Goal: Task Accomplishment & Management: Use online tool/utility

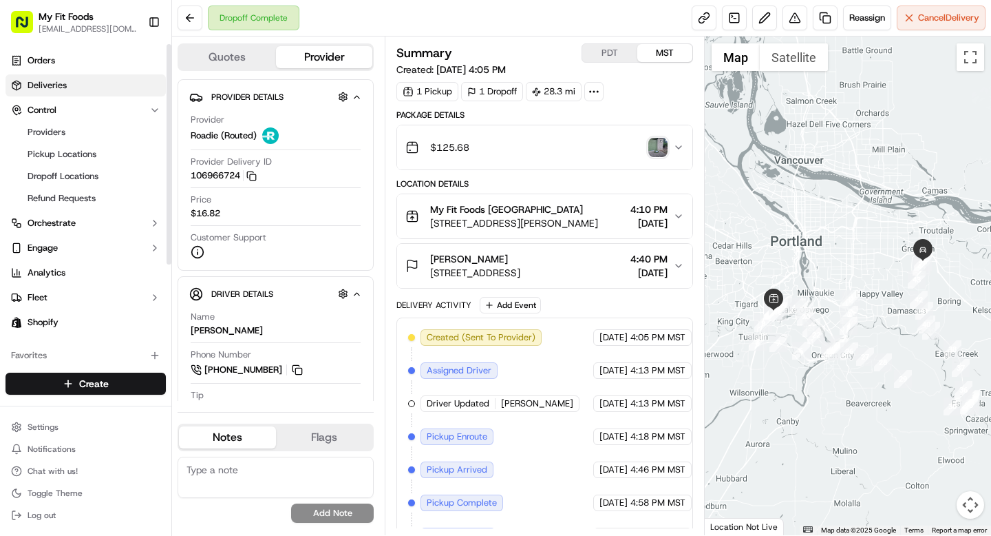
click at [71, 90] on link "Deliveries" at bounding box center [86, 85] width 160 height 22
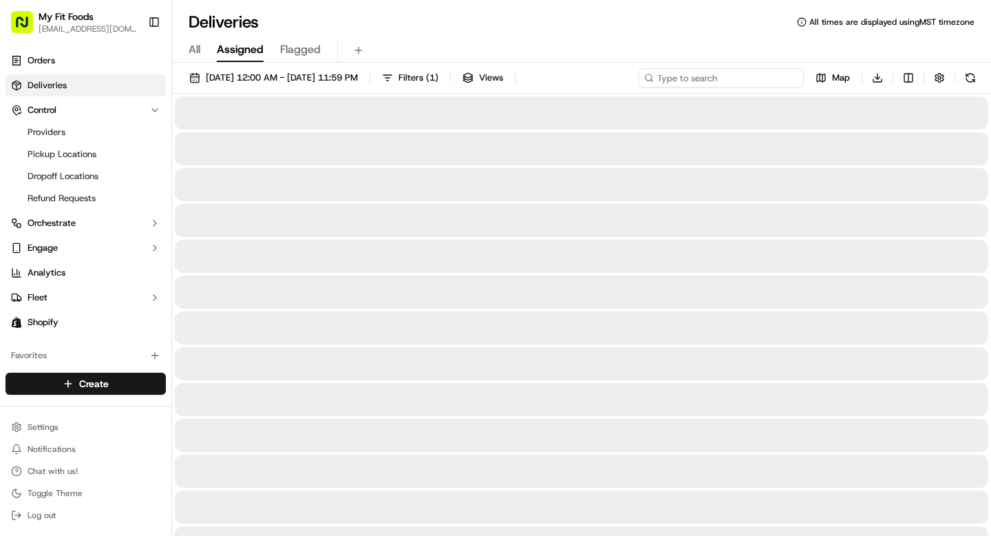
click at [736, 78] on input at bounding box center [721, 77] width 165 height 19
paste input "#927394"
type input "#927394"
click at [201, 52] on div "All Assigned Flagged" at bounding box center [581, 51] width 819 height 24
click at [197, 52] on span "All" at bounding box center [195, 49] width 12 height 17
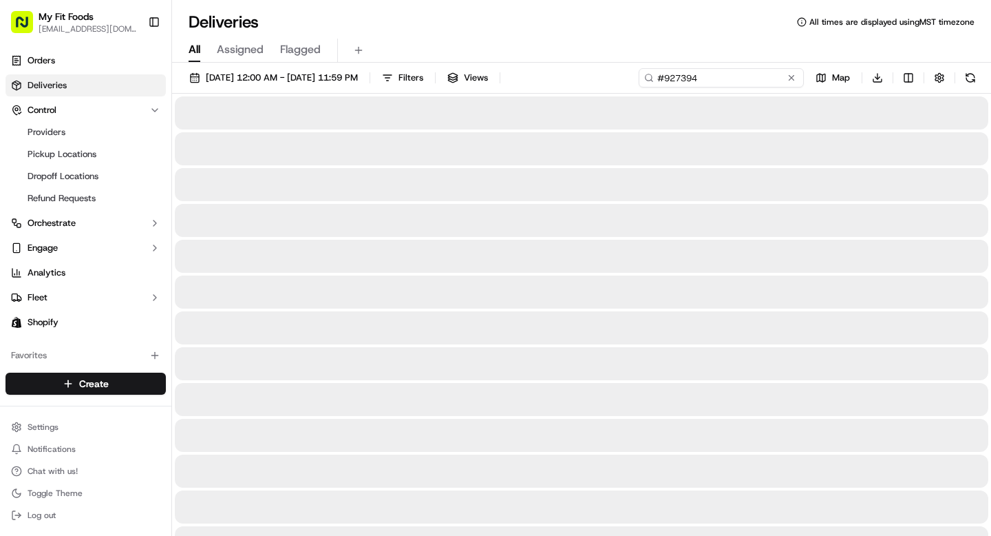
click at [748, 78] on input "#927394" at bounding box center [721, 77] width 165 height 19
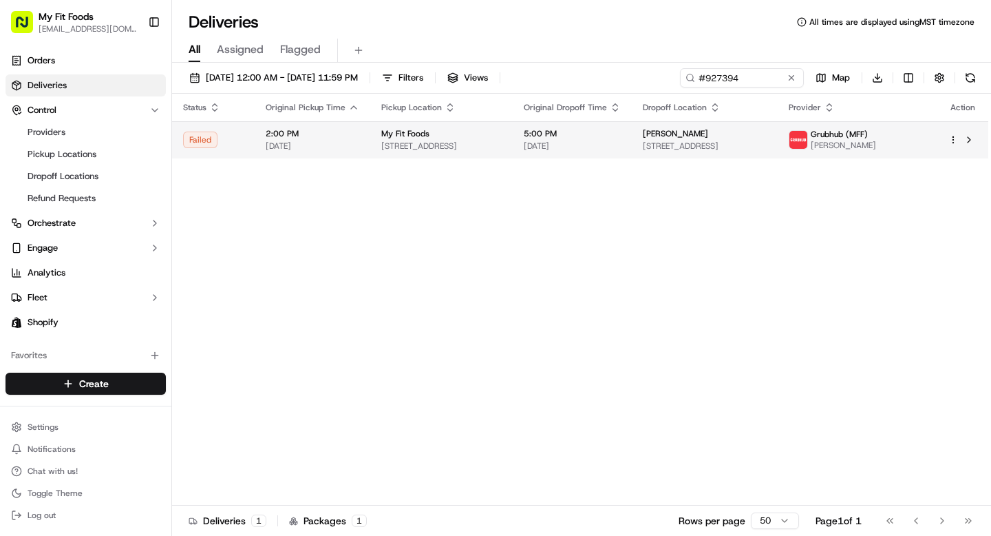
click at [876, 146] on span "[PERSON_NAME]" at bounding box center [843, 145] width 65 height 11
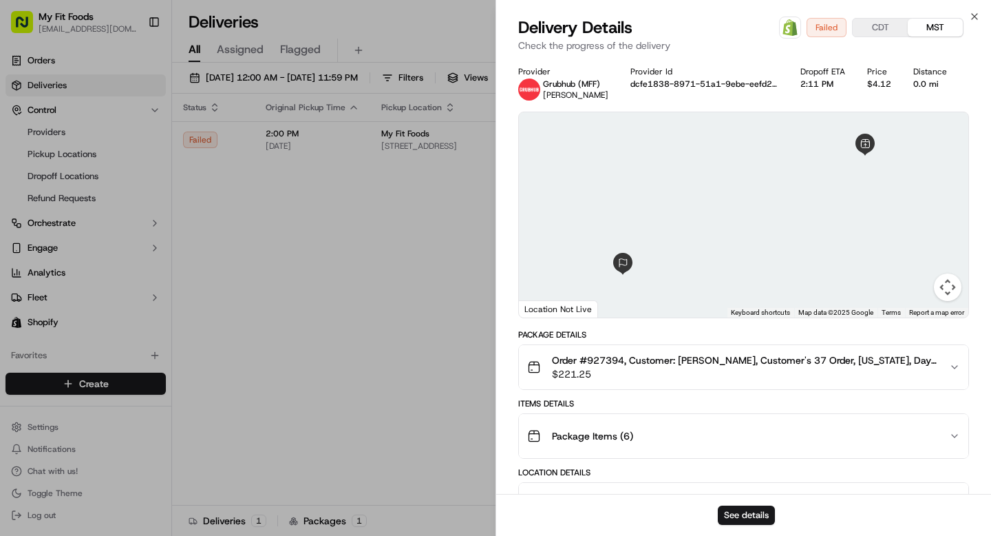
click at [938, 366] on div "Order #927394, Customer: [PERSON_NAME], Customer's 37 Order, [US_STATE], Day: […" at bounding box center [738, 367] width 422 height 28
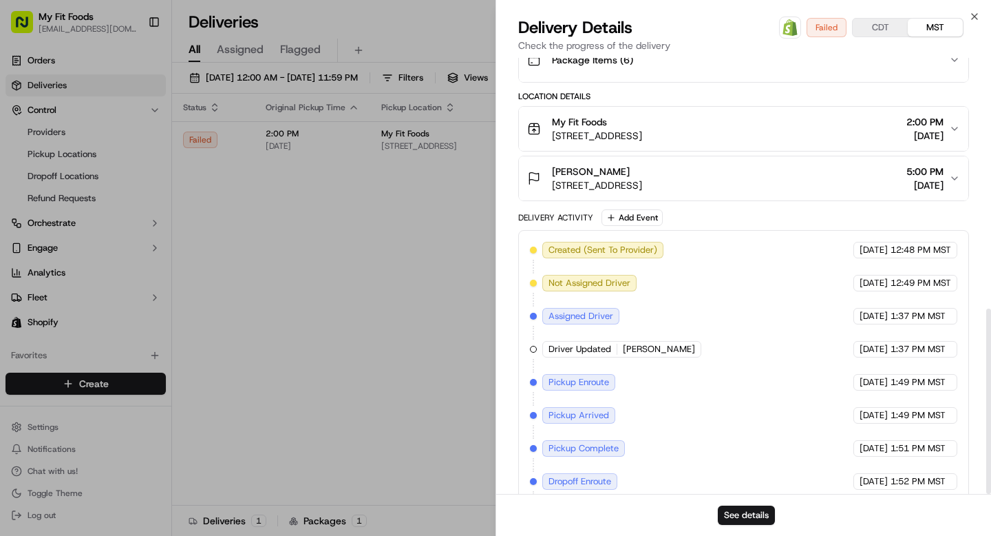
scroll to position [589, 0]
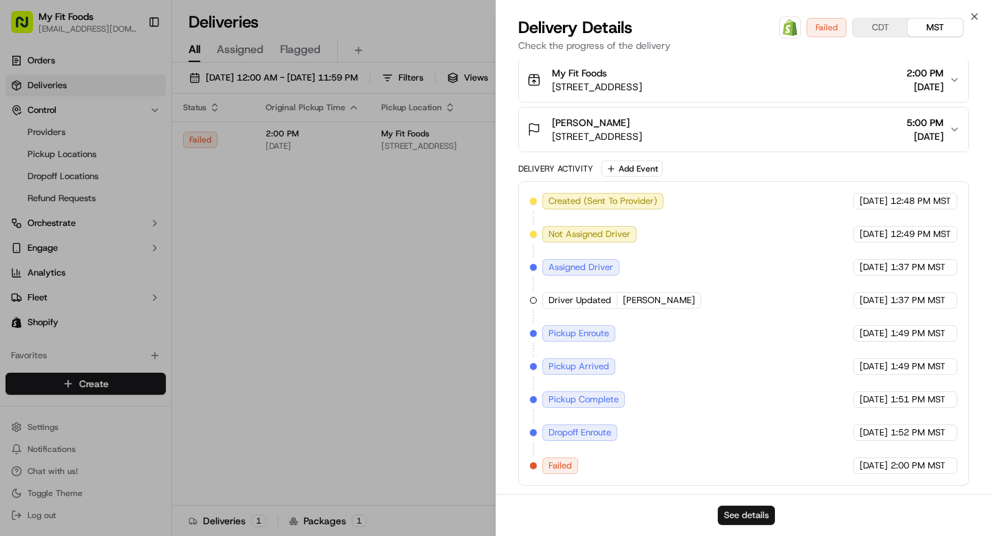
click at [748, 514] on button "See details" at bounding box center [746, 514] width 57 height 19
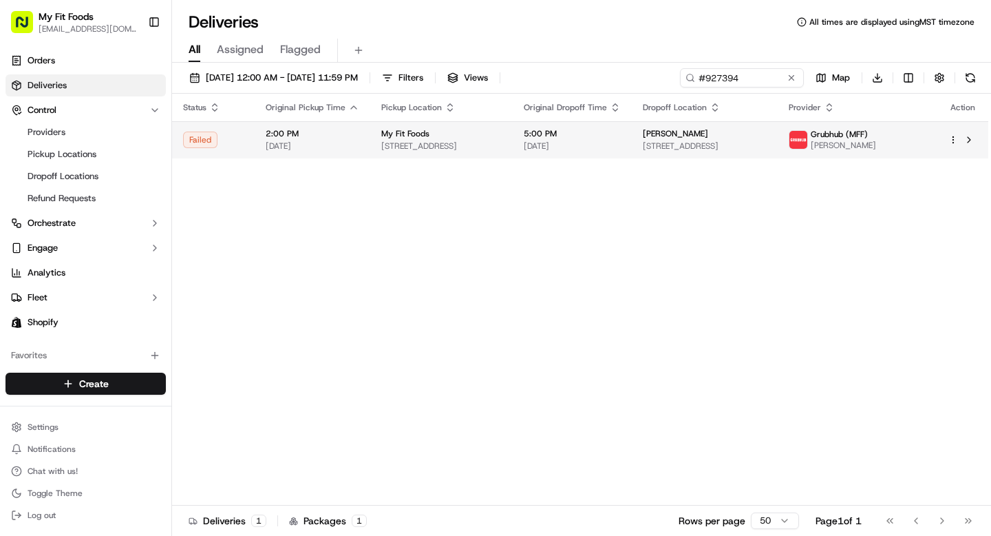
click at [956, 140] on html "My Fit Foods [EMAIL_ADDRESS][DOMAIN_NAME] Toggle Sidebar Orders Deliveries Cont…" at bounding box center [495, 268] width 991 height 536
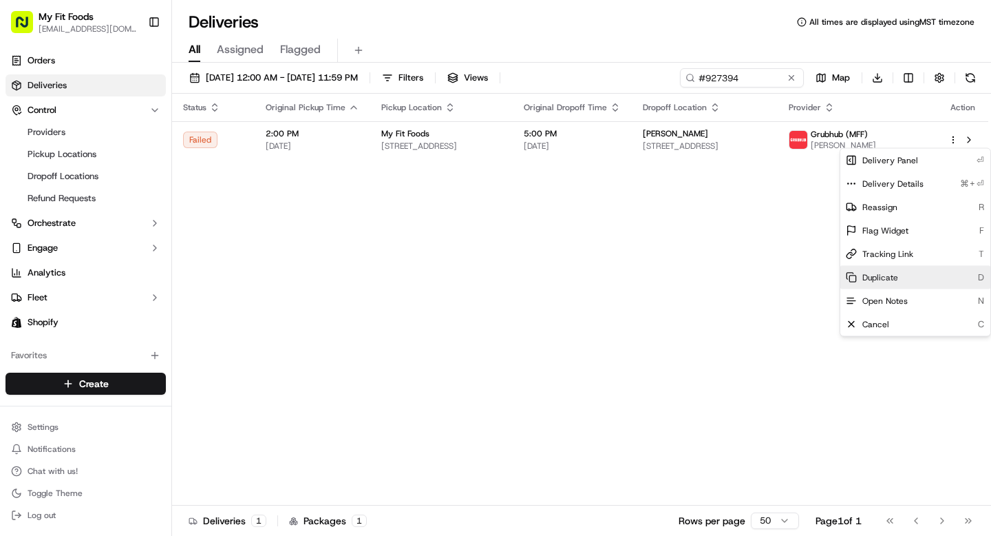
click at [898, 275] on div "Duplicate D" at bounding box center [916, 277] width 150 height 23
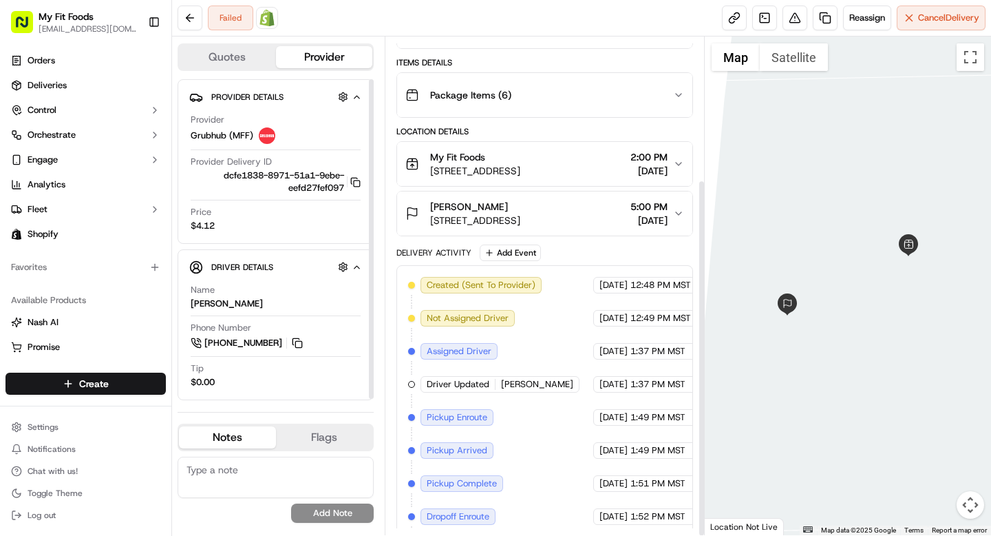
scroll to position [198, 0]
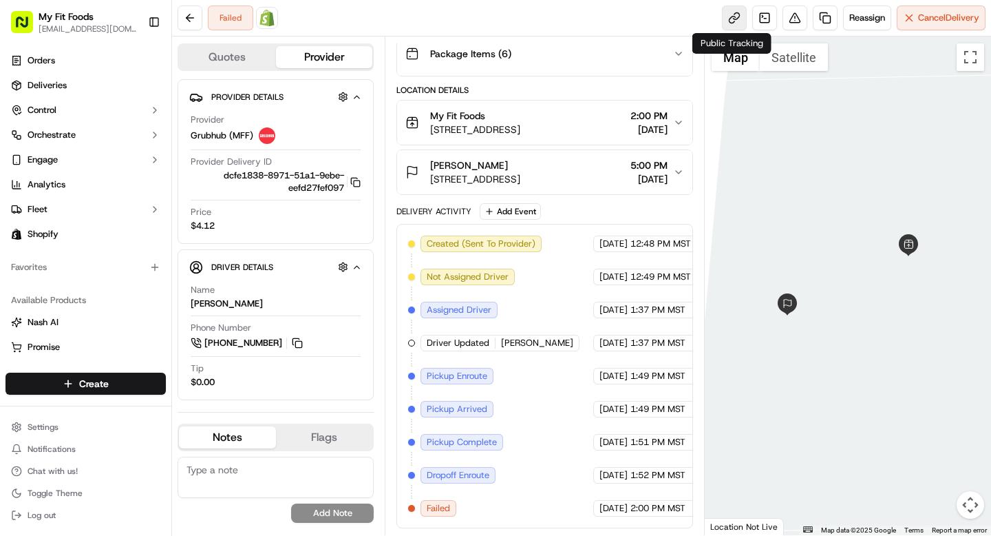
click at [722, 10] on link at bounding box center [734, 18] width 25 height 25
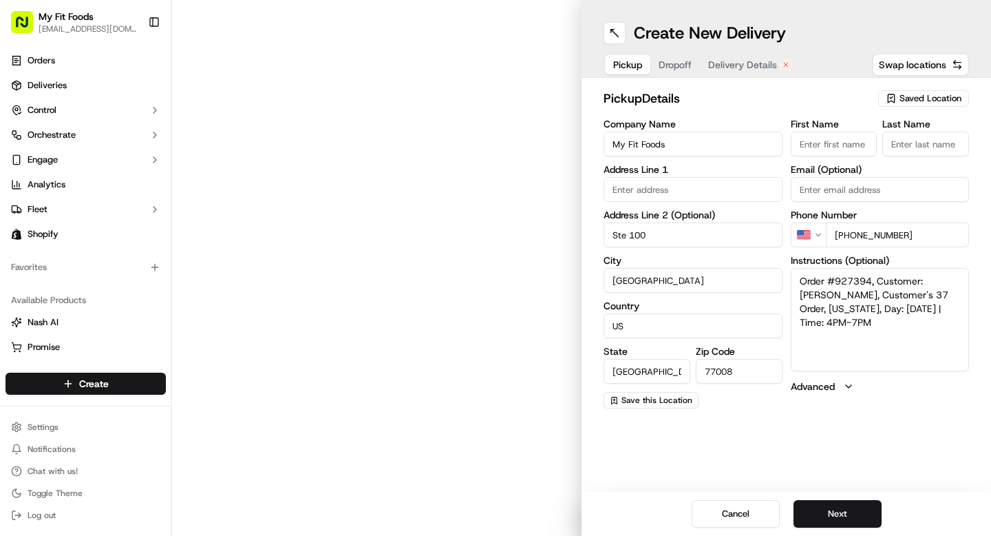
type input "2802 N Shepherd Dr"
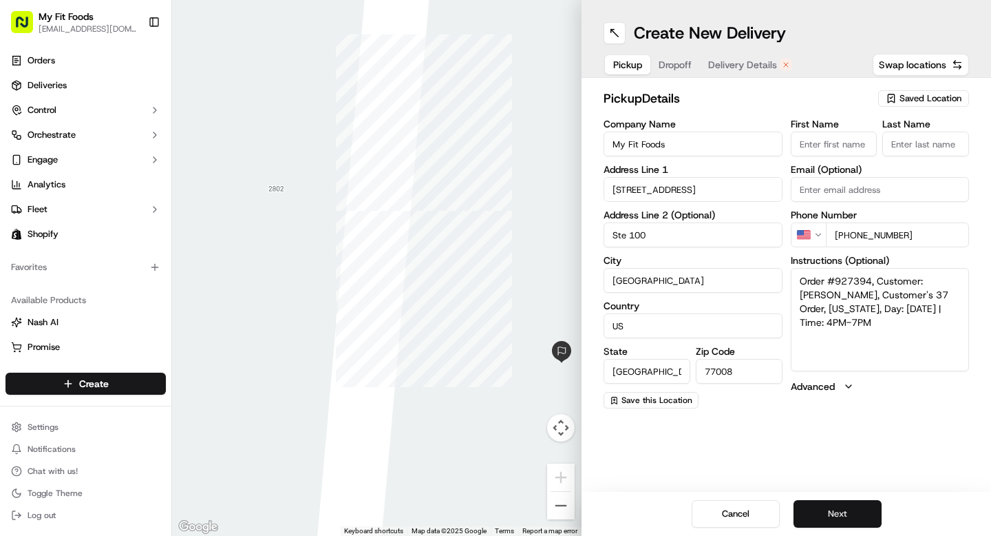
click at [851, 509] on button "Next" at bounding box center [838, 514] width 88 height 28
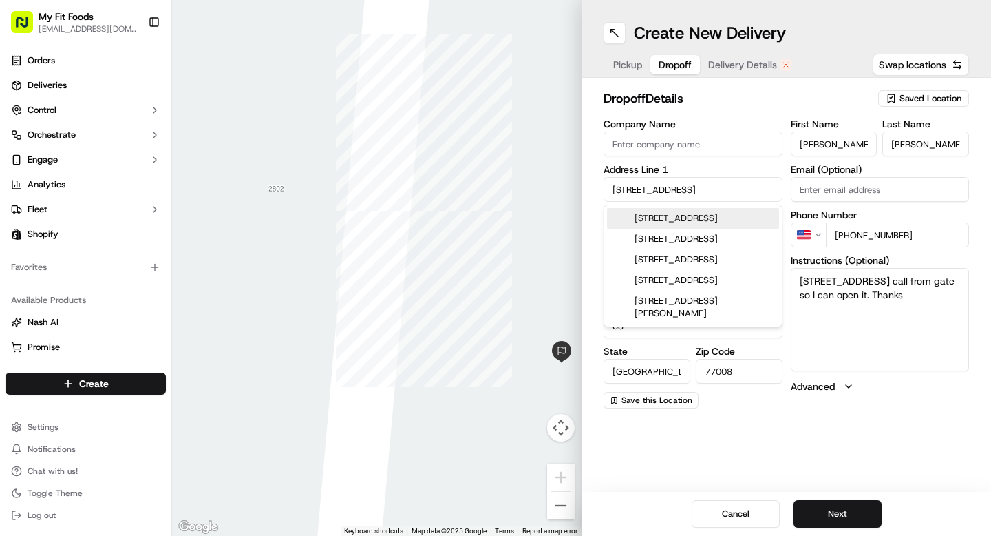
drag, startPoint x: 722, startPoint y: 187, endPoint x: 567, endPoint y: 183, distance: 155.0
click at [567, 183] on div "← Move left → Move right ↑ Move up ↓ Move down + Zoom in - Zoom out Home Jump l…" at bounding box center [581, 268] width 819 height 536
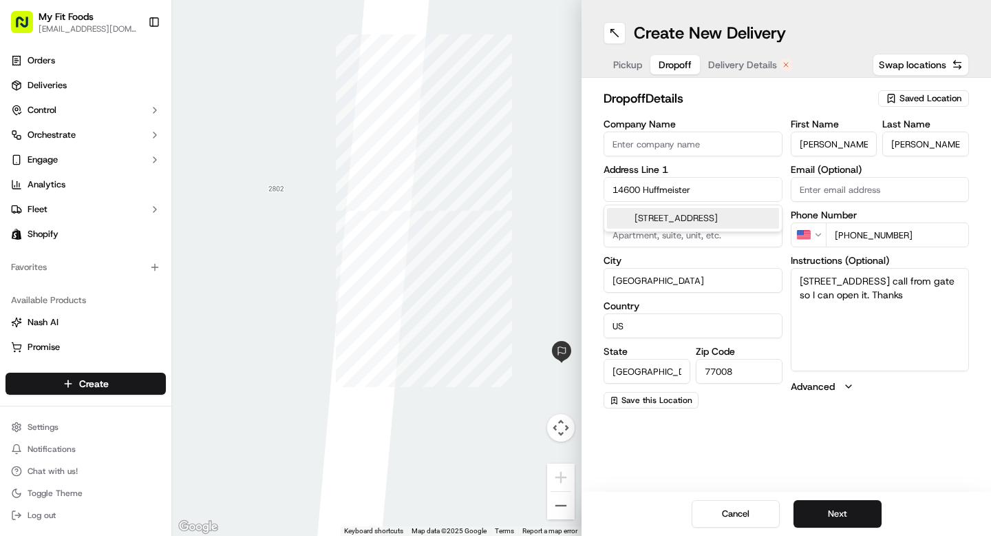
click at [668, 227] on div "14600 Huffmeister Road, Cypress, TX" at bounding box center [693, 218] width 172 height 21
type input "14600 Huffmeister Rd, Cypress, TX 77429, USA"
type input "Cypress"
type input "United States"
type input "77429"
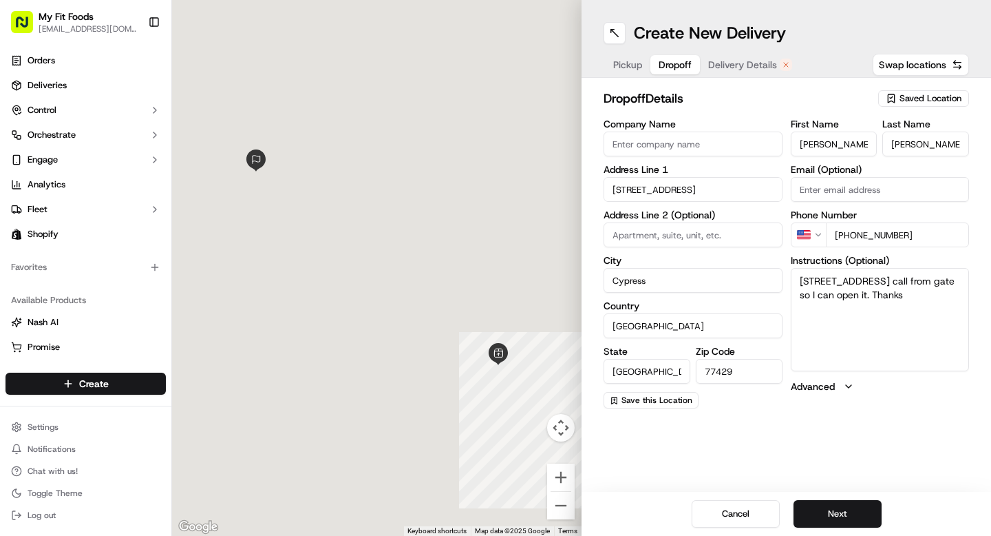
type input "14600 Huffmeister Road"
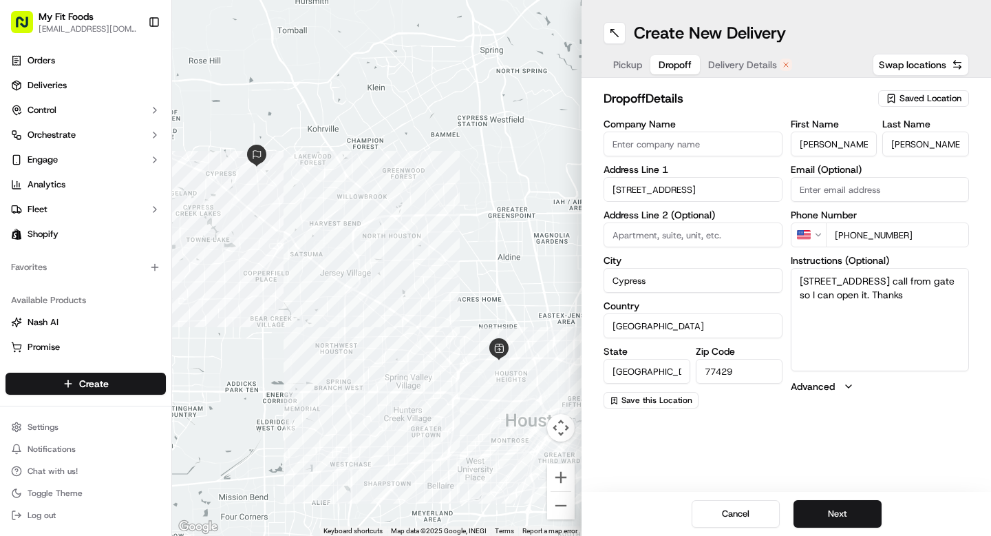
click at [664, 237] on input at bounding box center [693, 234] width 179 height 25
type input "Apt 11106"
click at [832, 324] on textarea "14600 huffmeister rd Apt 11106 call from gate so I can open it. Thanks" at bounding box center [880, 319] width 179 height 103
click at [847, 515] on button "Next" at bounding box center [838, 514] width 88 height 28
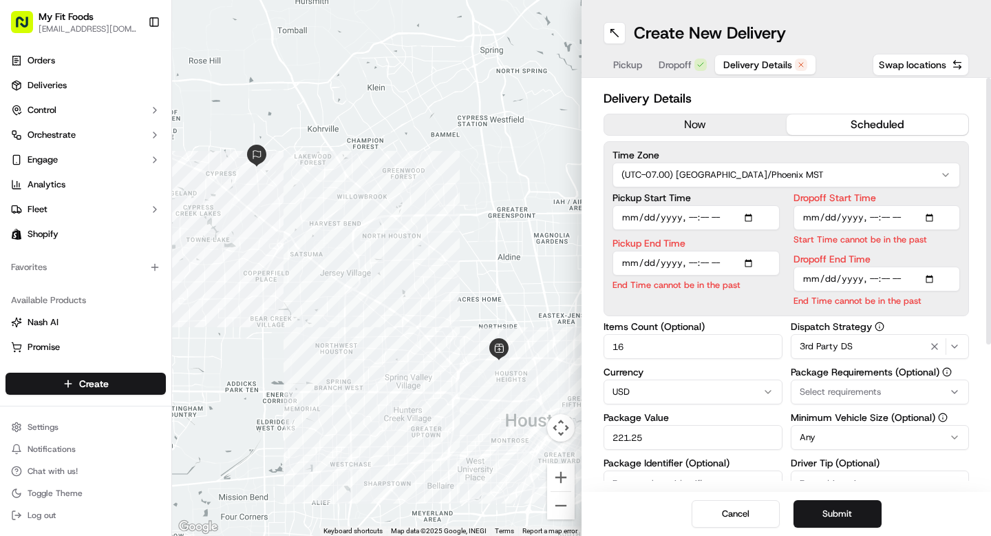
click at [756, 218] on input "Pickup Start Time" at bounding box center [696, 217] width 167 height 25
type input "2025-09-17T14:00"
click at [770, 186] on html "My Fit Foods support@myfitfoods.com Toggle Sidebar Orders Deliveries Control Or…" at bounding box center [495, 268] width 991 height 536
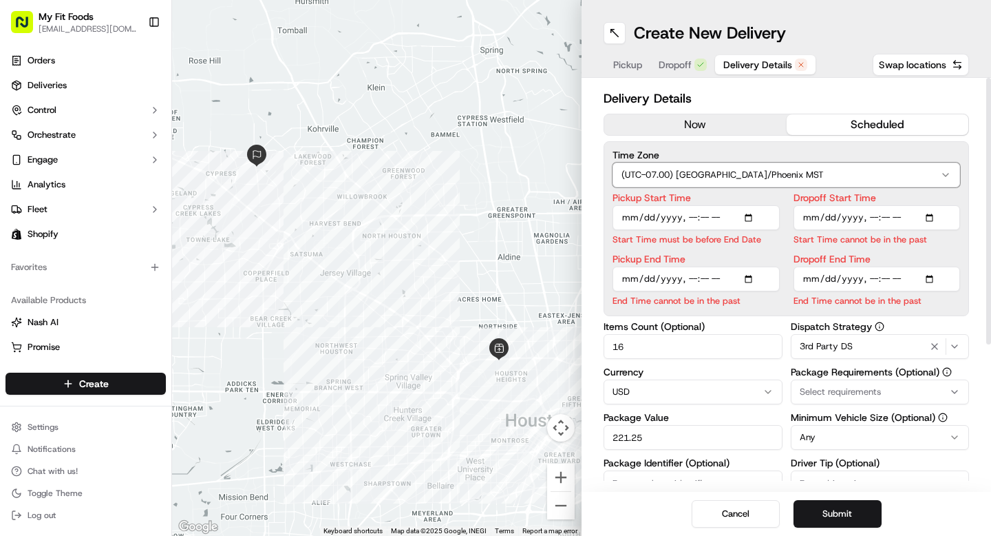
click at [764, 94] on html "My Fit Foods support@myfitfoods.com Toggle Sidebar Orders Deliveries Control Or…" at bounding box center [495, 268] width 991 height 536
click at [754, 279] on input "Pickup End Time" at bounding box center [696, 278] width 167 height 25
type input "2025-09-17T14:30"
click at [935, 215] on input "Dropoff Start Time" at bounding box center [877, 217] width 167 height 25
type input "2025-09-17T14:00"
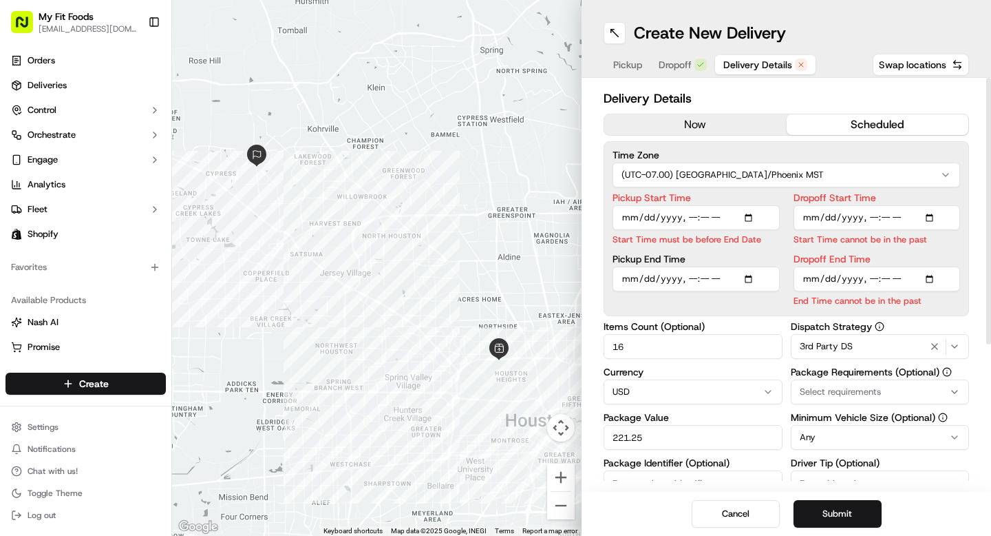
click at [962, 200] on div "Time Zone (UTC-07.00) America/Phoenix MST Pickup Start Time Start Time must be …" at bounding box center [787, 228] width 366 height 175
click at [924, 280] on input "Dropoff End Time" at bounding box center [877, 278] width 167 height 25
click at [933, 279] on input "Dropoff End Time" at bounding box center [877, 278] width 167 height 25
type input "2025-09-17T17:00"
click at [955, 255] on label "Dropoff End Time" at bounding box center [877, 259] width 167 height 10
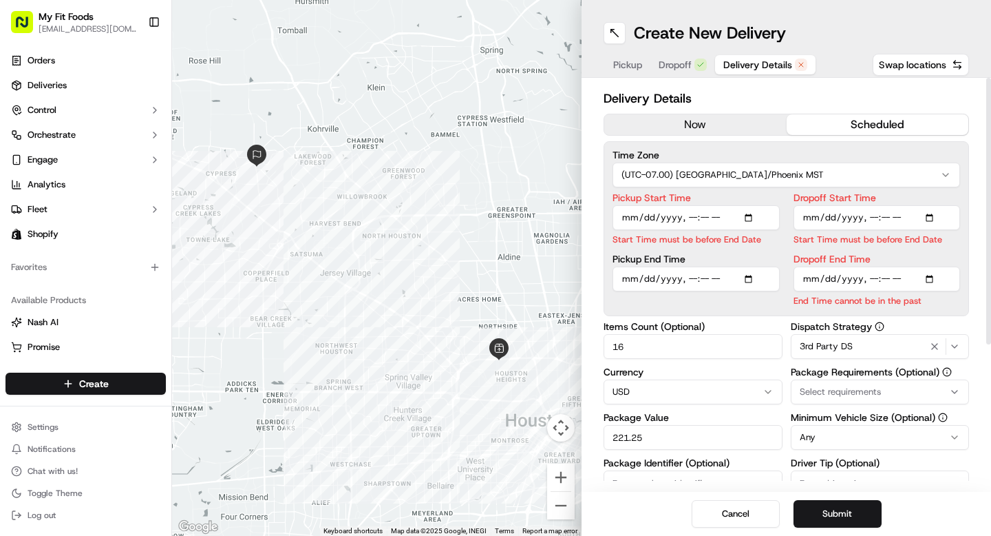
click at [955, 266] on input "Dropoff End Time" at bounding box center [877, 278] width 167 height 25
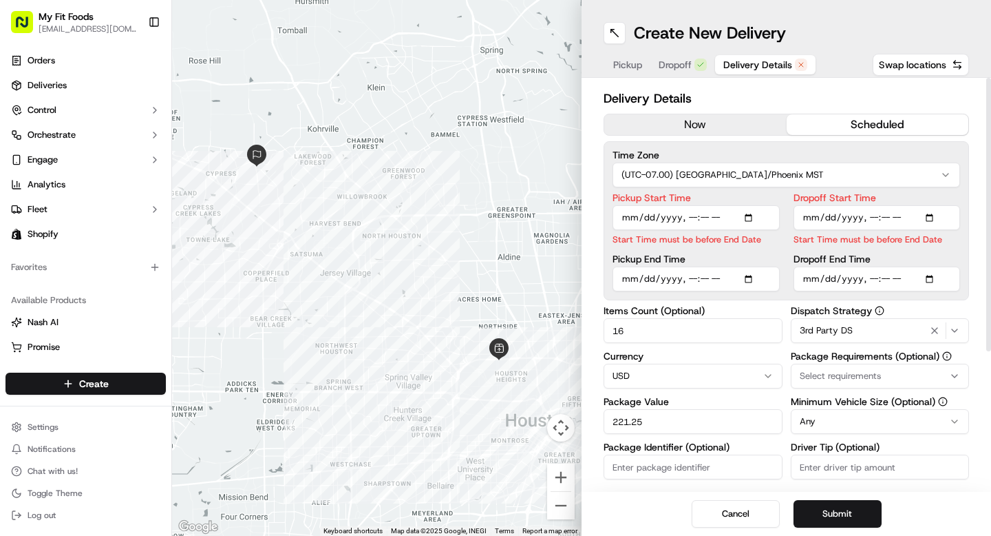
click at [933, 214] on input "Dropoff Start Time" at bounding box center [877, 217] width 167 height 25
click at [972, 194] on div "Delivery Details now scheduled Time Zone (UTC-07.00) America/Phoenix MST Pickup…" at bounding box center [787, 285] width 410 height 414
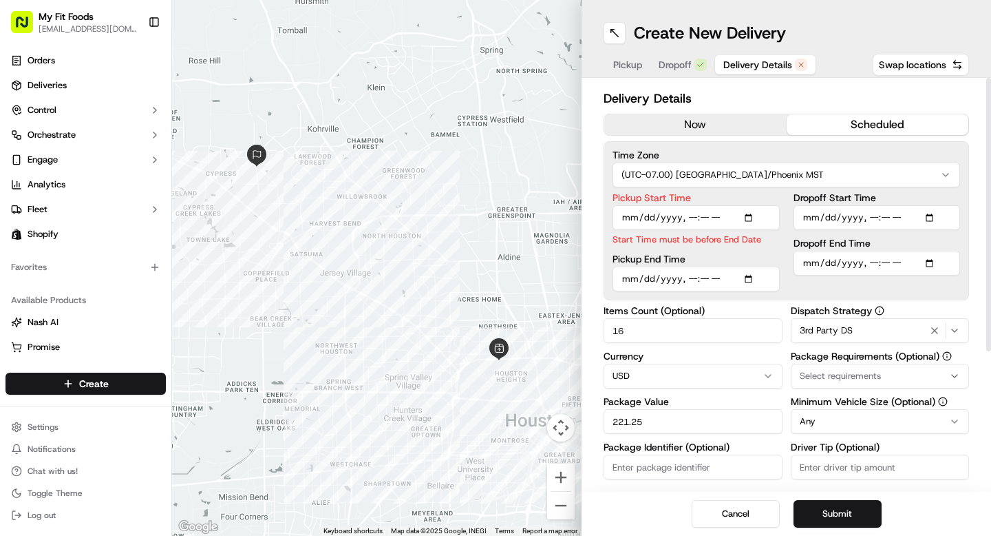
click at [755, 220] on input "Pickup Start Time" at bounding box center [696, 217] width 167 height 25
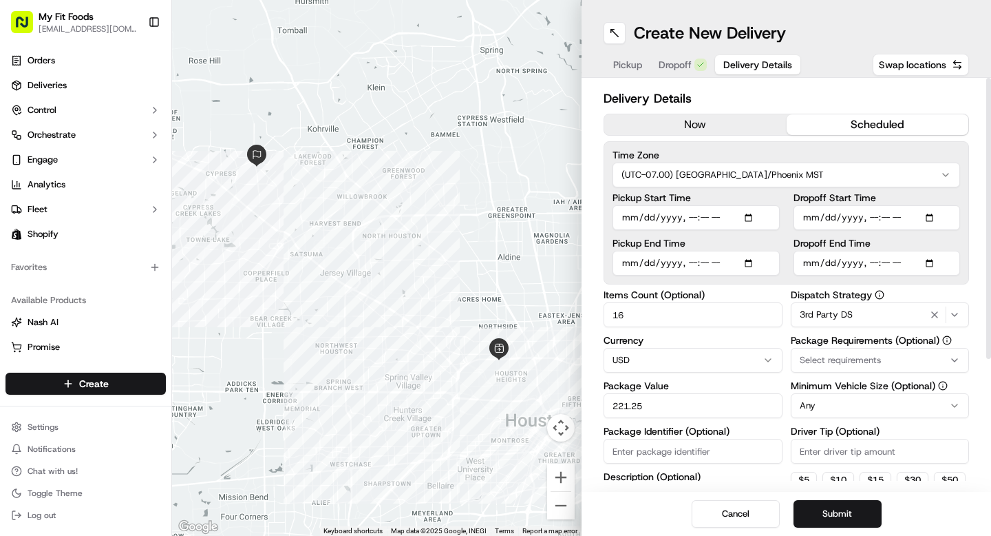
click at [991, 194] on div at bounding box center [989, 218] width 5 height 281
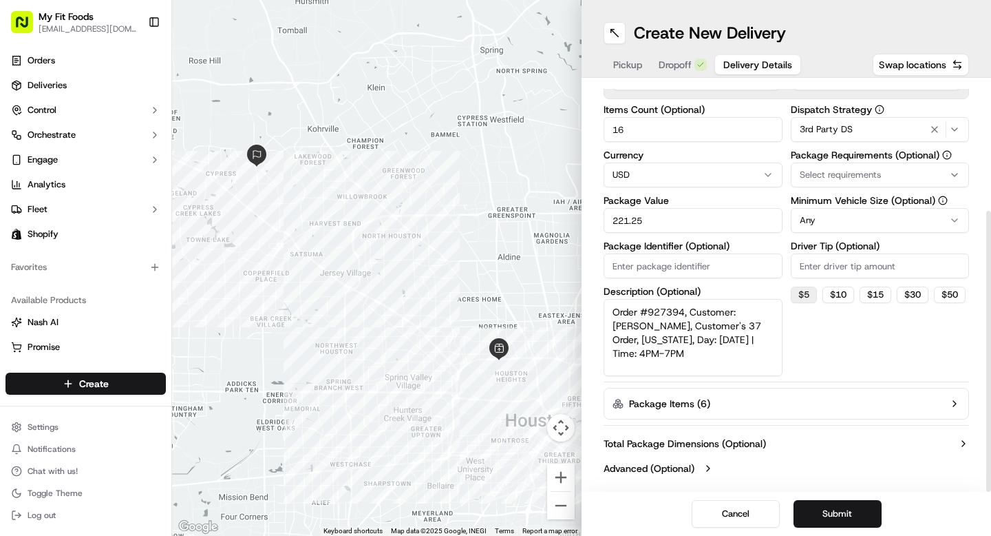
click at [808, 295] on button "$ 5" at bounding box center [804, 294] width 26 height 17
type input "5"
click at [824, 507] on button "Submit" at bounding box center [838, 514] width 88 height 28
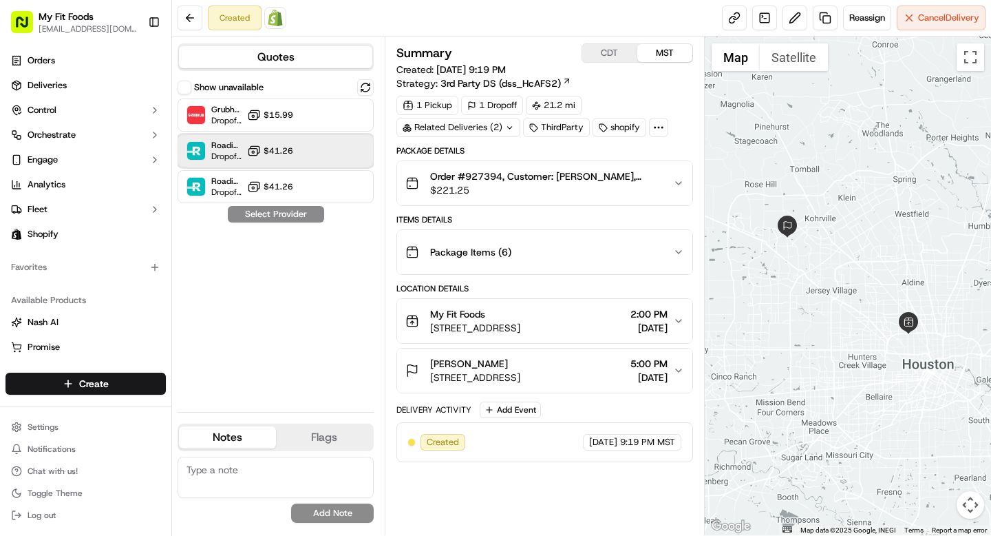
click at [337, 144] on div at bounding box center [332, 151] width 17 height 17
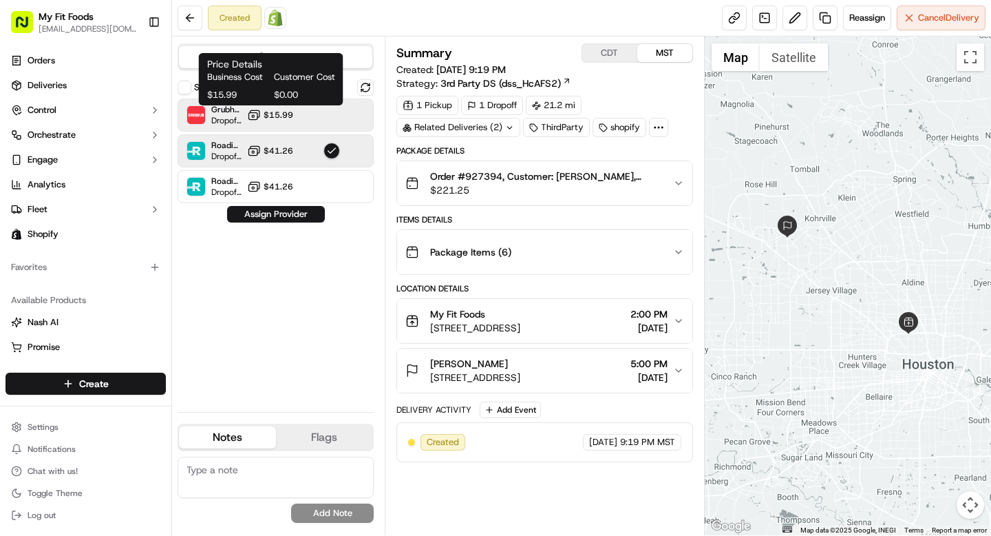
click at [282, 113] on span "$15.99" at bounding box center [279, 114] width 30 height 11
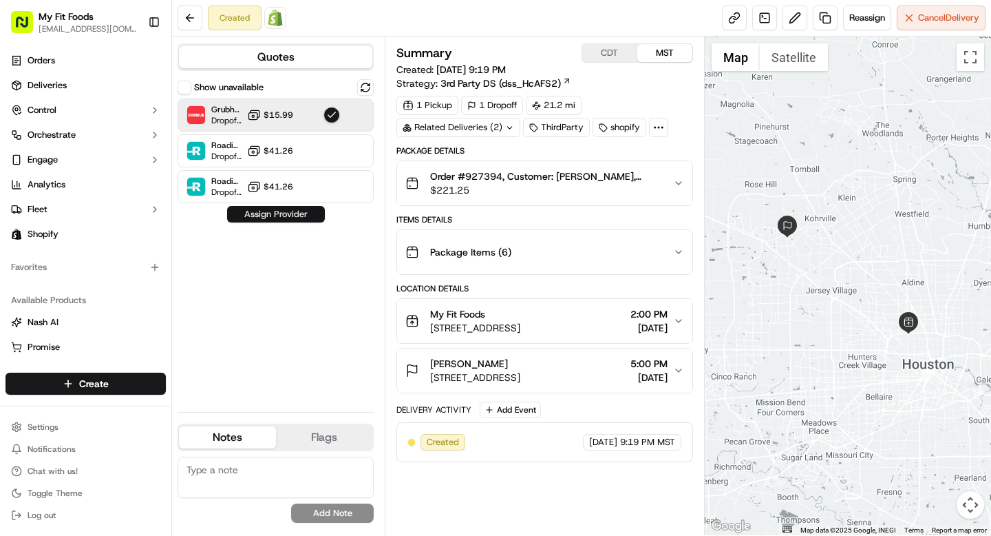
click at [286, 215] on button "Assign Provider" at bounding box center [276, 214] width 98 height 17
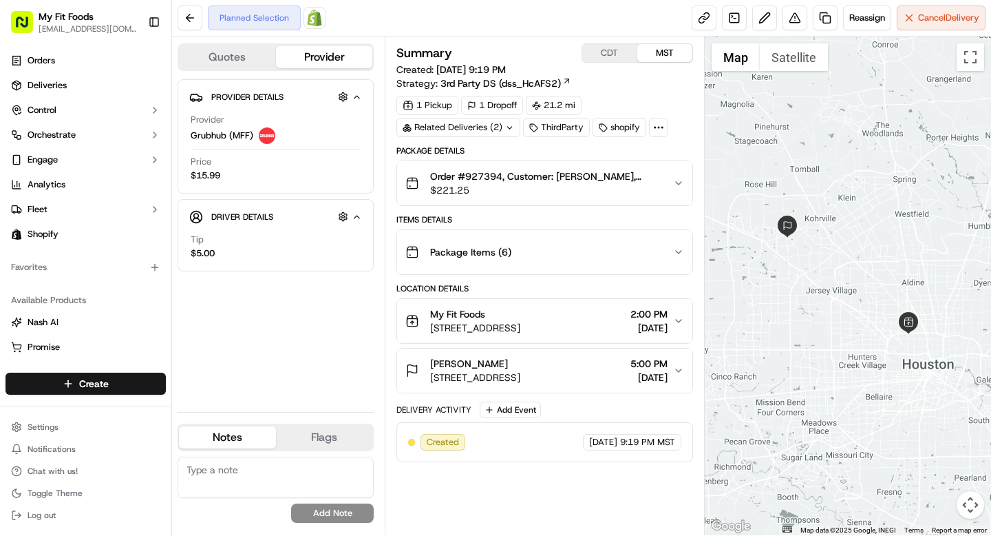
click at [359, 218] on icon "button" at bounding box center [357, 216] width 5 height 3
click at [355, 216] on icon "button" at bounding box center [357, 216] width 10 height 11
click at [208, 252] on div "$5.00" at bounding box center [203, 253] width 24 height 12
click at [676, 175] on button "Order #927394, Customer: [PERSON_NAME], Customer's 37 Order, [US_STATE], Day: […" at bounding box center [544, 183] width 295 height 44
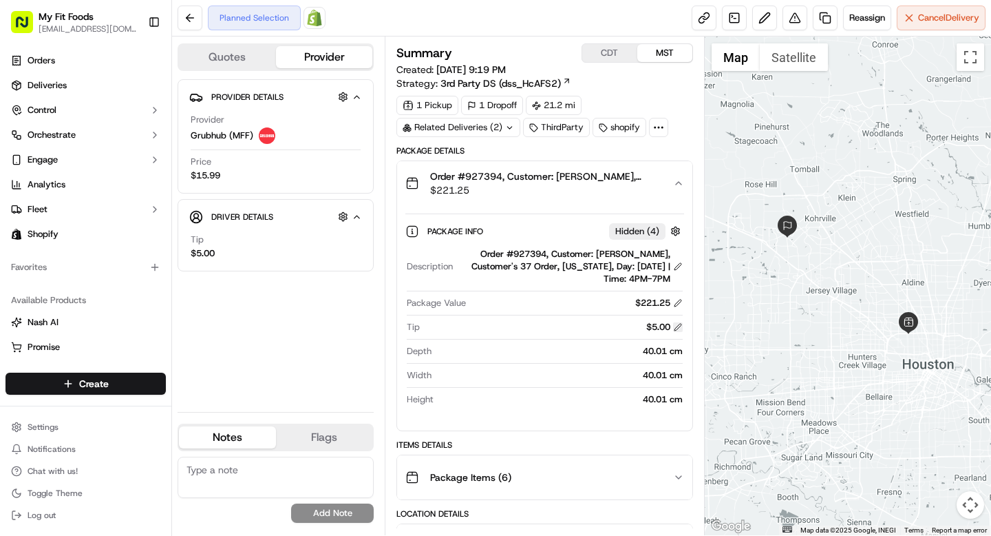
click at [679, 325] on button at bounding box center [678, 327] width 10 height 10
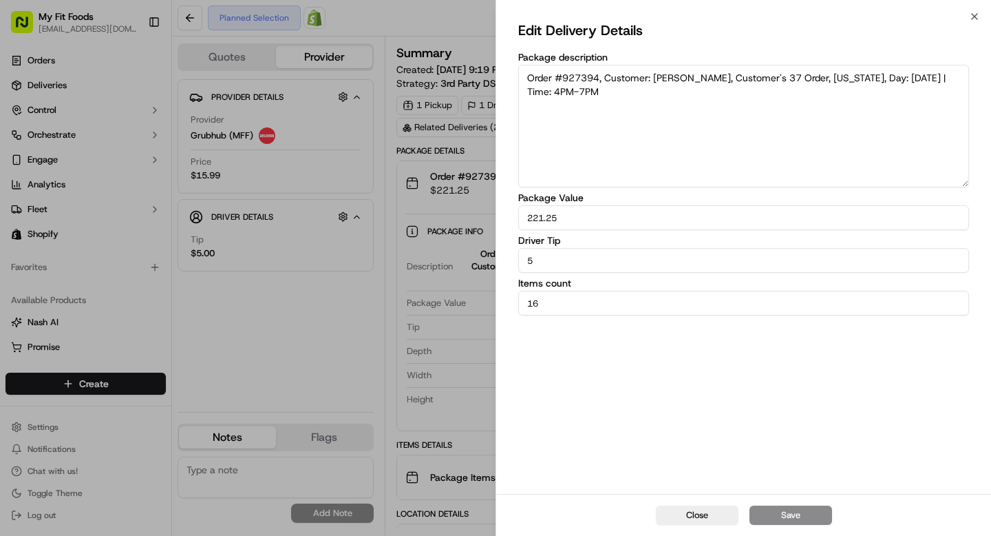
drag, startPoint x: 560, startPoint y: 264, endPoint x: 503, endPoint y: 264, distance: 57.8
click at [503, 264] on div "Edit Delivery Details Package description Order #927394, Customer: Jon Duncan, …" at bounding box center [743, 255] width 495 height 477
type input "8"
type input "10"
click at [780, 512] on button "Save" at bounding box center [791, 514] width 83 height 19
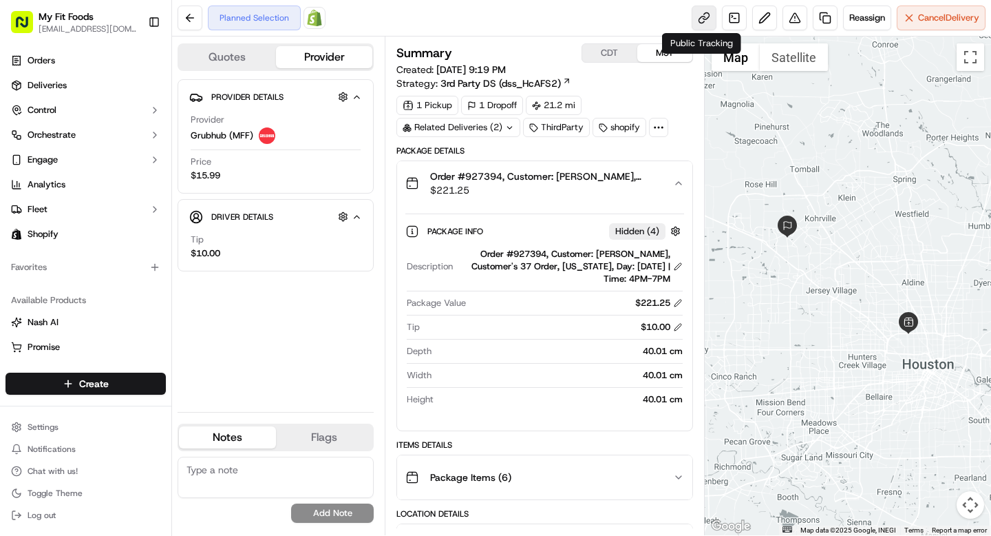
click at [699, 21] on link at bounding box center [704, 18] width 25 height 25
click at [189, 15] on button at bounding box center [190, 18] width 25 height 25
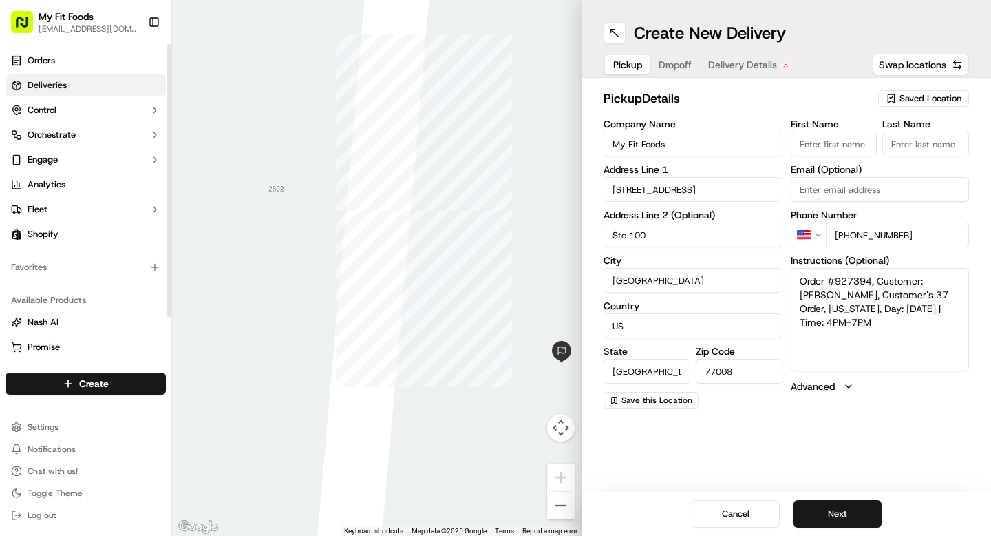
click at [50, 92] on link "Deliveries" at bounding box center [86, 85] width 160 height 22
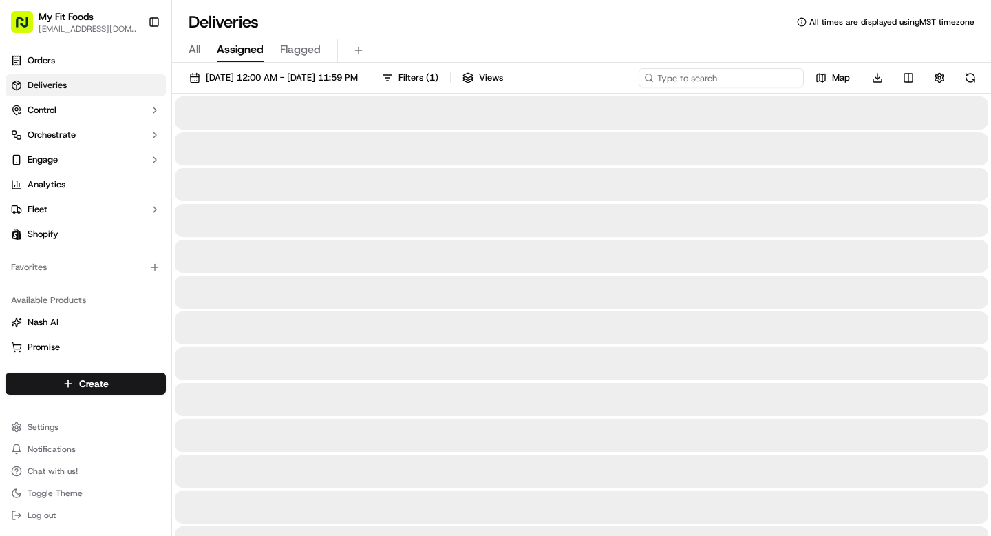
click at [723, 85] on input at bounding box center [721, 77] width 165 height 19
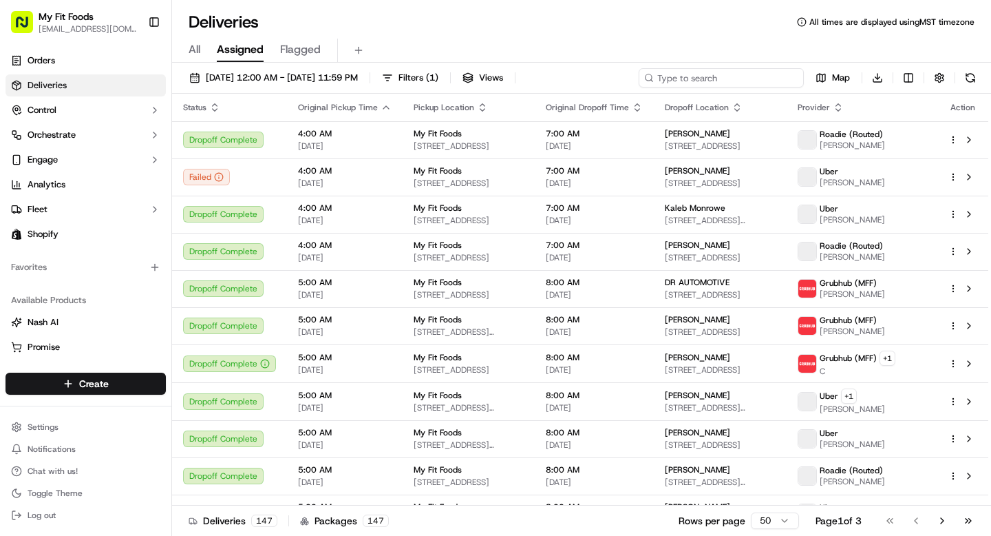
paste input "#929327"
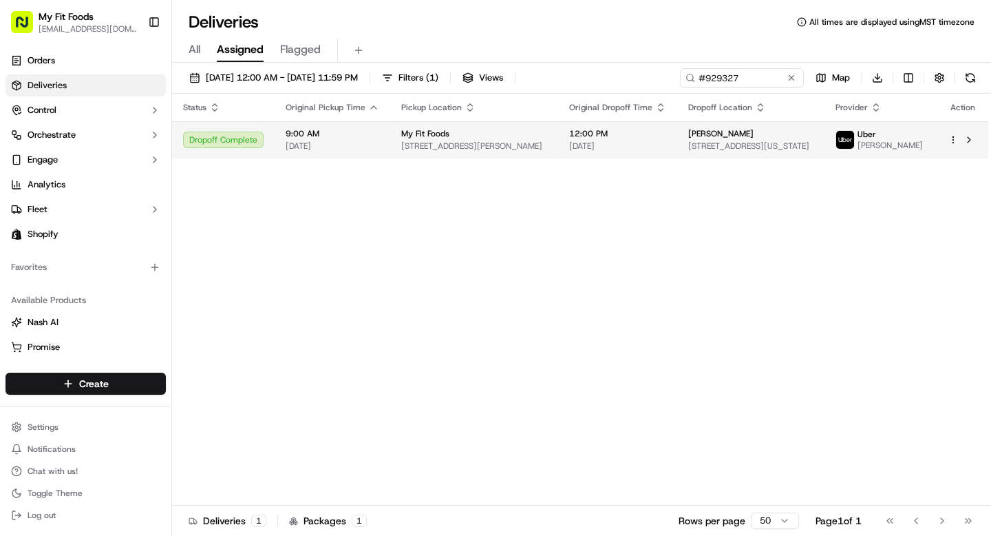
click at [955, 138] on html "My Fit Foods support@myfitfoods.com Toggle Sidebar Orders Deliveries Control Or…" at bounding box center [495, 268] width 991 height 536
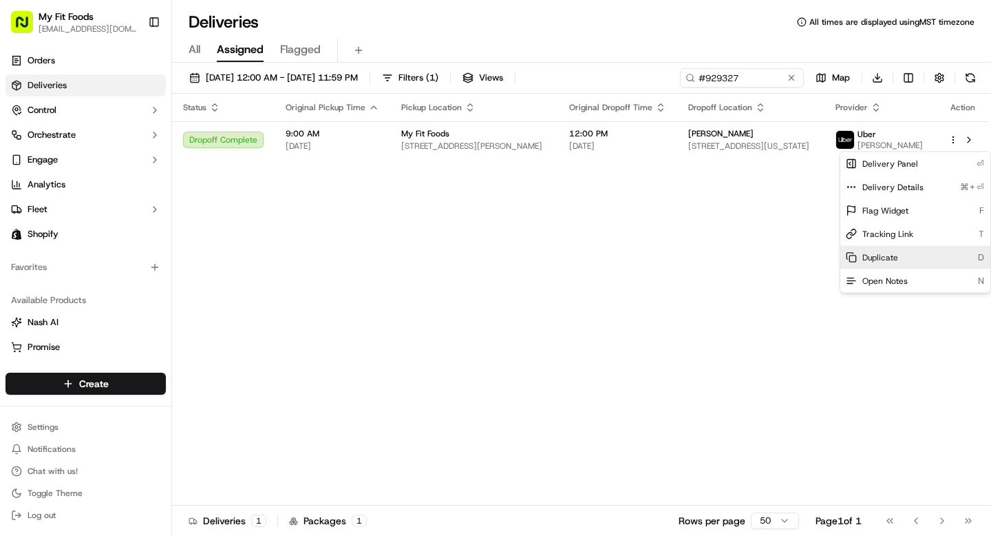
click at [865, 247] on div "Duplicate D" at bounding box center [916, 257] width 150 height 23
click at [752, 79] on html "My Fit Foods support@myfitfoods.com Toggle Sidebar Orders Deliveries Control Or…" at bounding box center [495, 268] width 991 height 536
click at [752, 79] on input "#929327" at bounding box center [721, 77] width 165 height 19
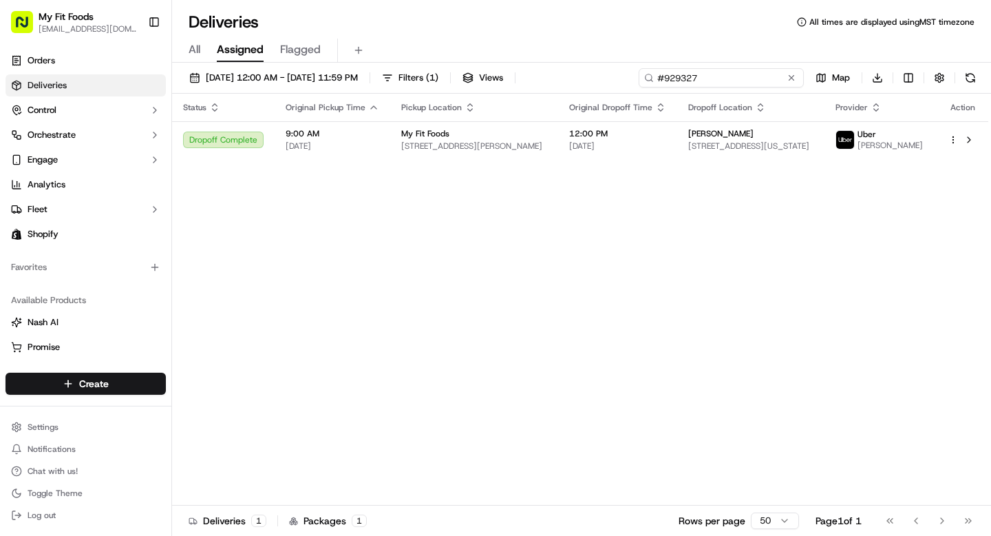
paste input "33690"
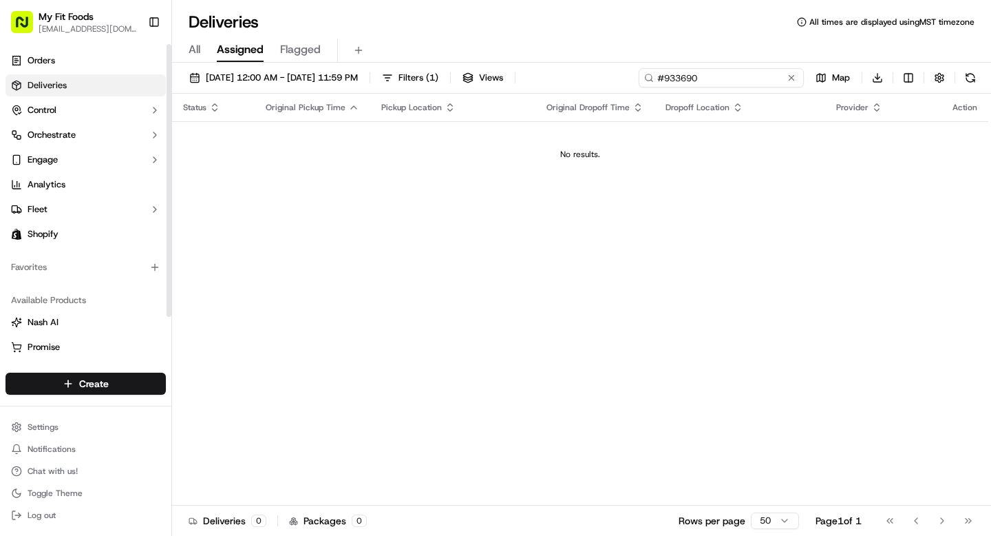
type input "#933690"
click at [196, 54] on span "All" at bounding box center [195, 49] width 12 height 17
click at [358, 80] on span "[DATE] 12:00 AM - [DATE] 11:59 PM" at bounding box center [282, 78] width 152 height 12
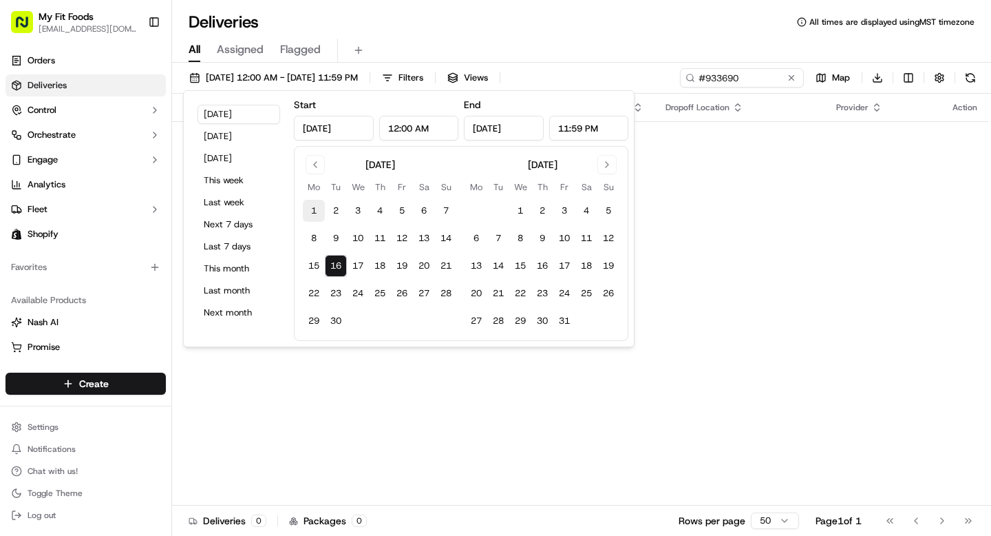
click at [312, 209] on button "1" at bounding box center [314, 211] width 22 height 22
type input "Sep 1, 2025"
click at [339, 322] on button "30" at bounding box center [336, 321] width 22 height 22
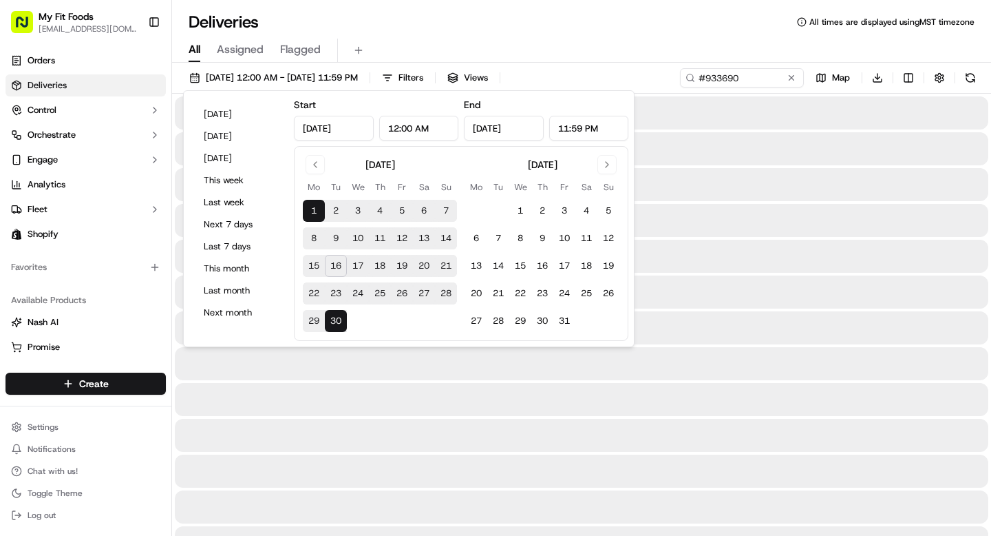
type input "Sep 30, 2025"
click at [655, 76] on div "09/01/2025 12:00 AM - 09/30/2025 11:59 PM Filters Views #933690 Map Download" at bounding box center [581, 80] width 819 height 25
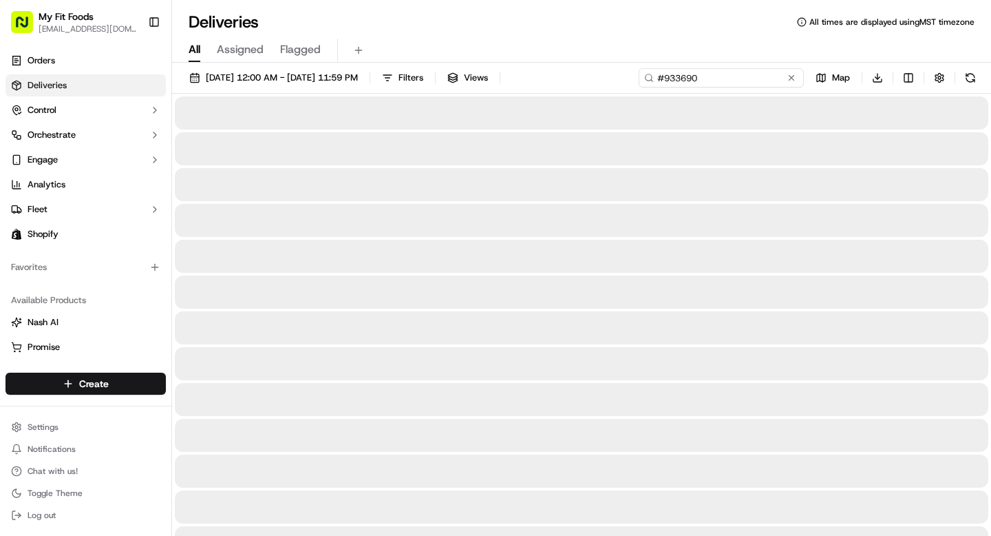
click at [750, 75] on input "#933690" at bounding box center [721, 77] width 165 height 19
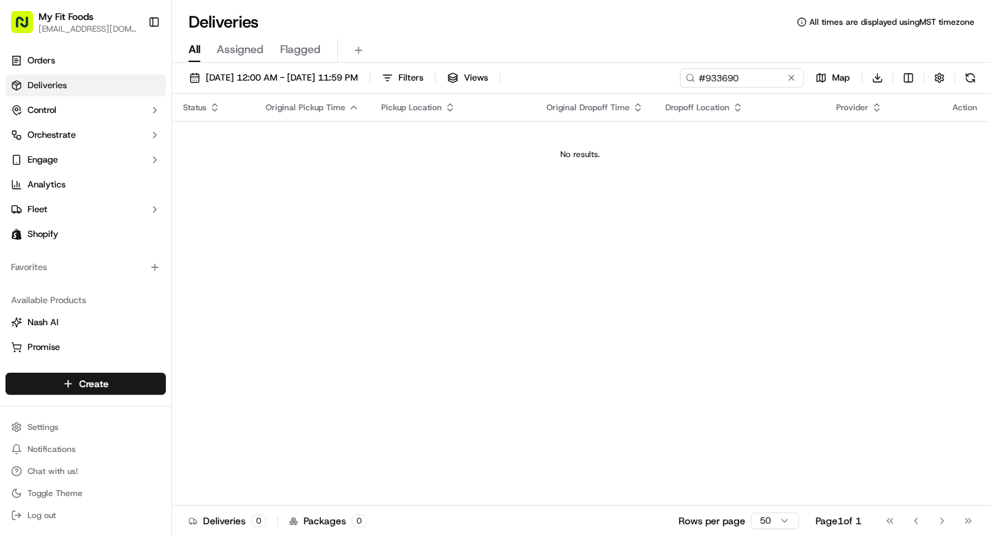
click at [240, 48] on span "Assigned" at bounding box center [240, 49] width 47 height 17
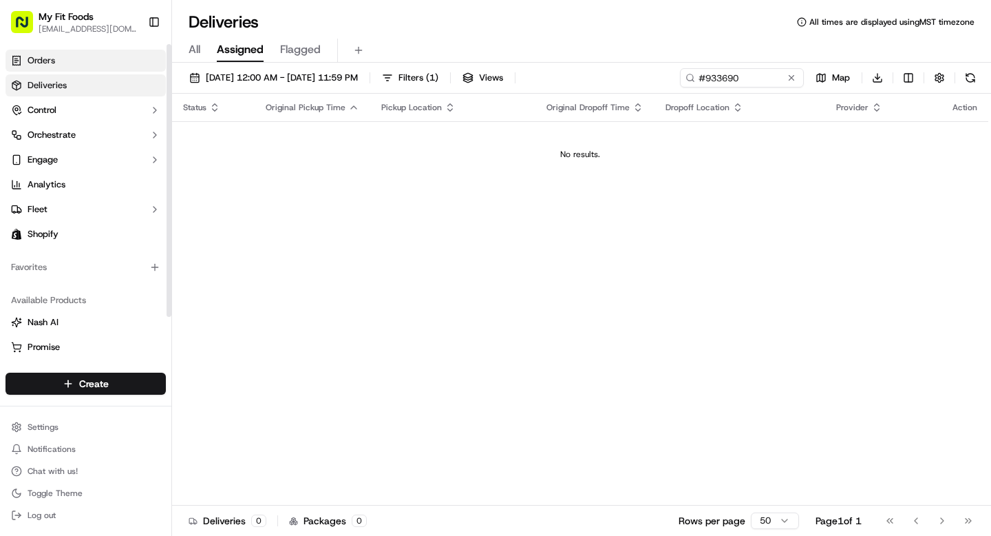
click at [78, 61] on link "Orders" at bounding box center [86, 61] width 160 height 22
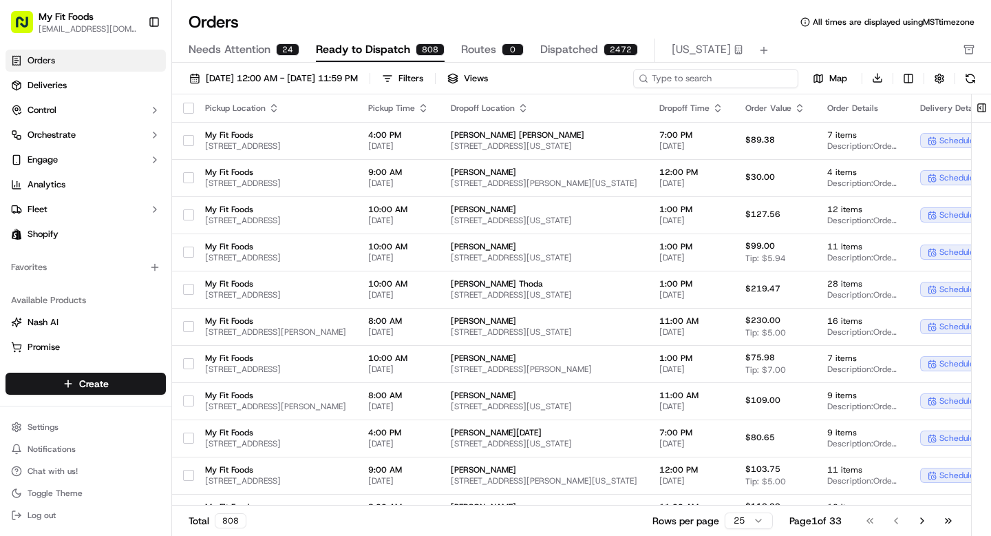
click at [743, 80] on input at bounding box center [715, 78] width 165 height 19
paste input "933690"
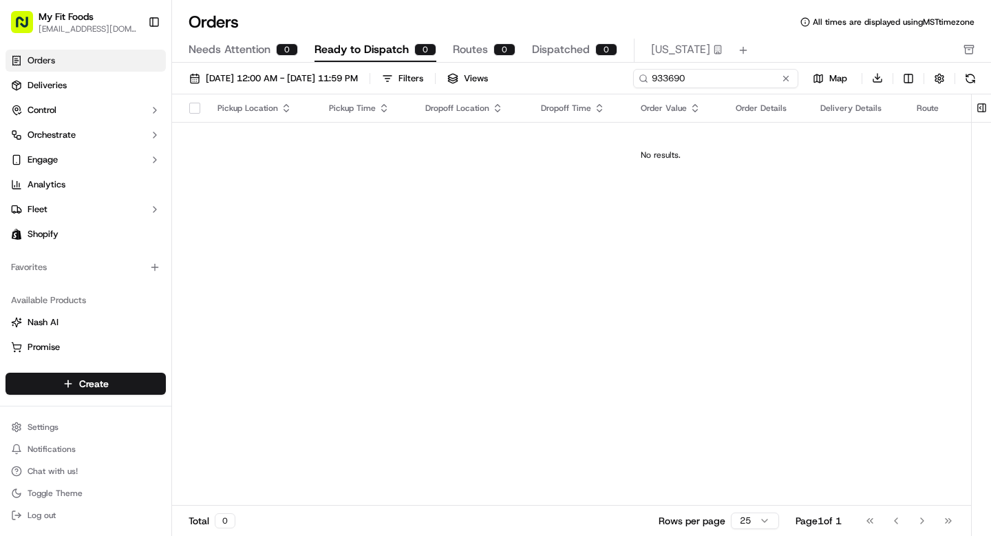
type input "933690"
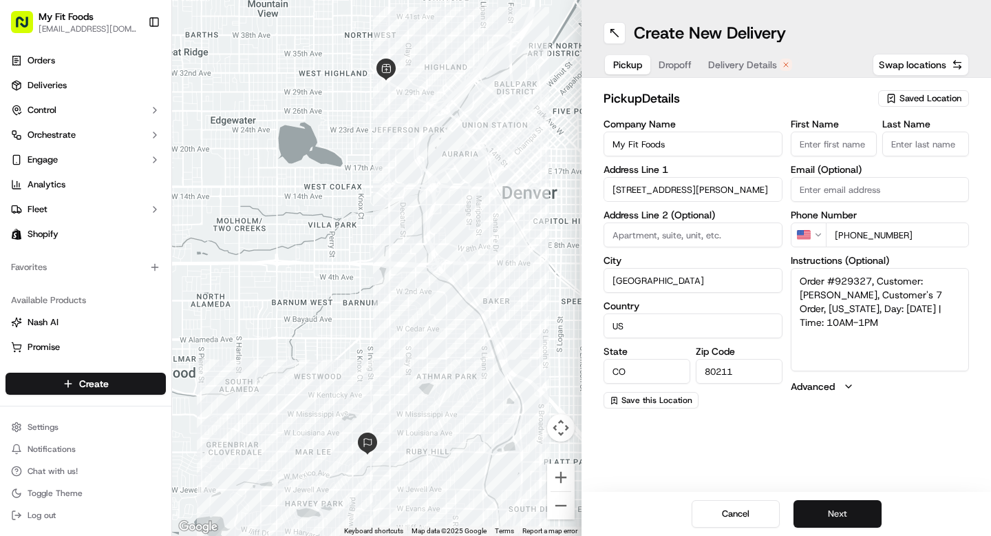
click at [815, 518] on button "Next" at bounding box center [838, 514] width 88 height 28
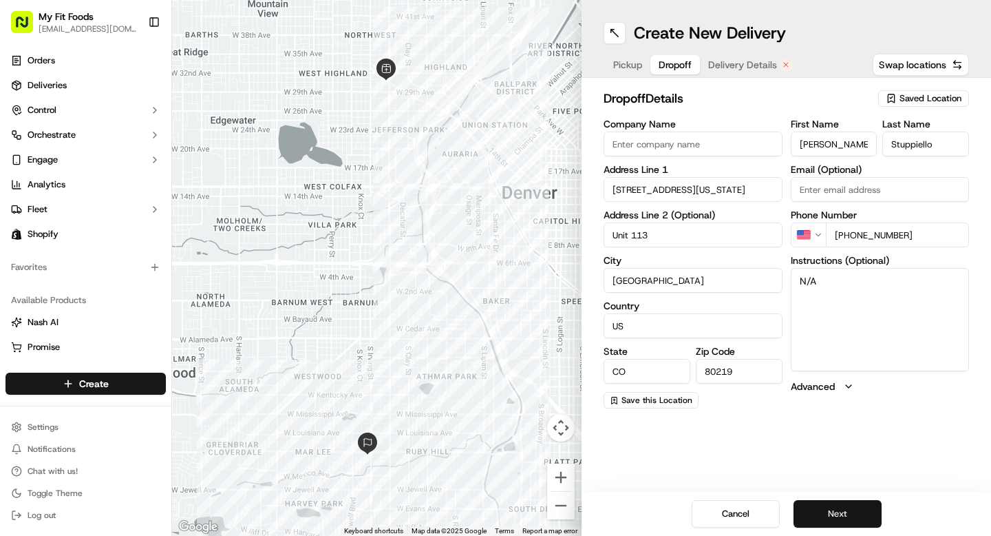
click at [822, 513] on button "Next" at bounding box center [838, 514] width 88 height 28
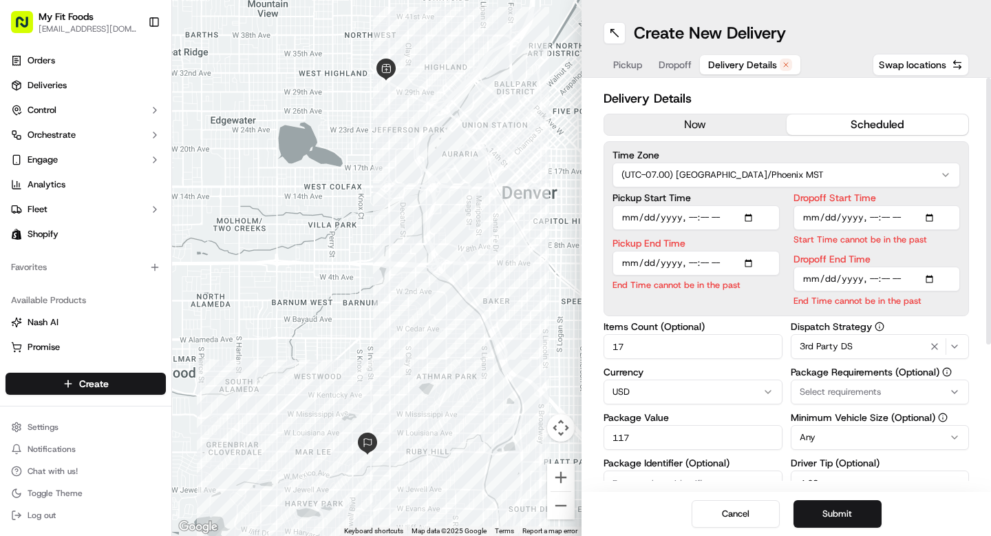
click at [760, 217] on input "Pickup Start Time" at bounding box center [696, 217] width 167 height 25
click at [755, 217] on input "Pickup Start Time" at bounding box center [696, 217] width 167 height 25
type input "2025-09-17T09:00"
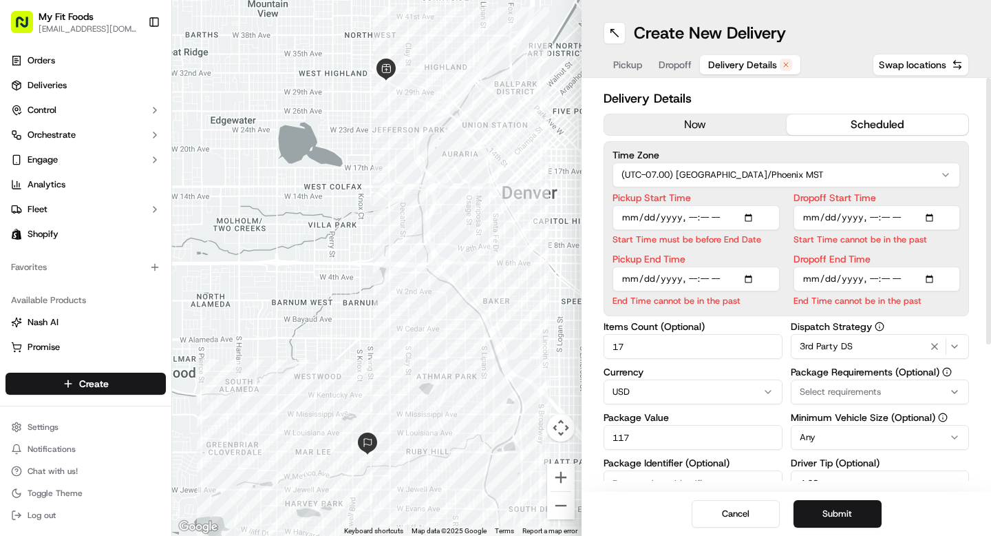
click at [772, 194] on label "Pickup Start Time" at bounding box center [696, 198] width 167 height 10
click at [772, 205] on input "Pickup Start Time" at bounding box center [696, 217] width 167 height 25
click at [757, 276] on input "Pickup End Time" at bounding box center [696, 278] width 167 height 25
type input "2025-09-17T09:30"
click at [916, 215] on input "Dropoff Start Time" at bounding box center [877, 217] width 167 height 25
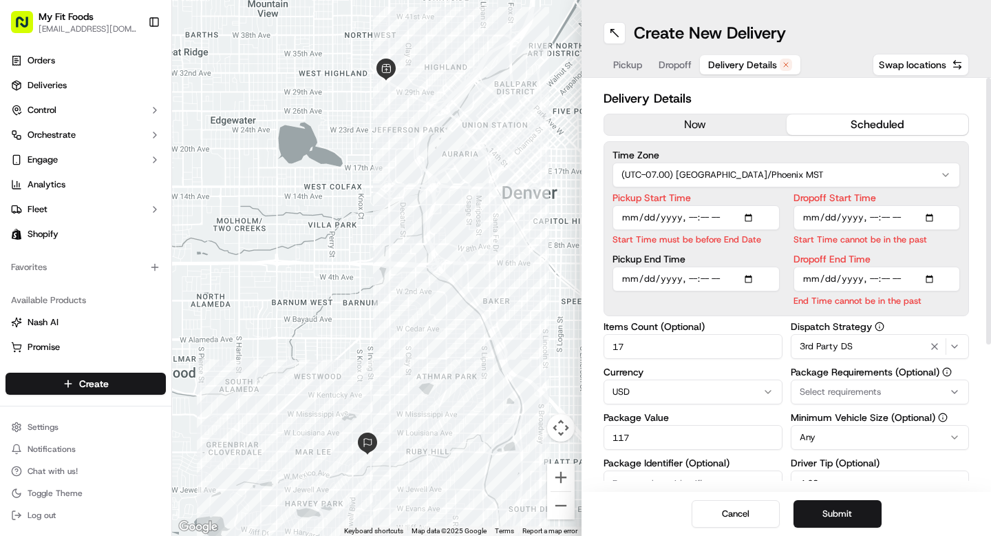
click at [940, 217] on input "Dropoff Start Time" at bounding box center [877, 217] width 167 height 25
click at [938, 217] on input "Dropoff Start Time" at bounding box center [877, 217] width 167 height 25
type input "2025-09-17T09:00"
click at [952, 202] on label "Dropoff Start Time" at bounding box center [877, 198] width 167 height 10
click at [952, 205] on input "Dropoff Start Time" at bounding box center [877, 217] width 167 height 25
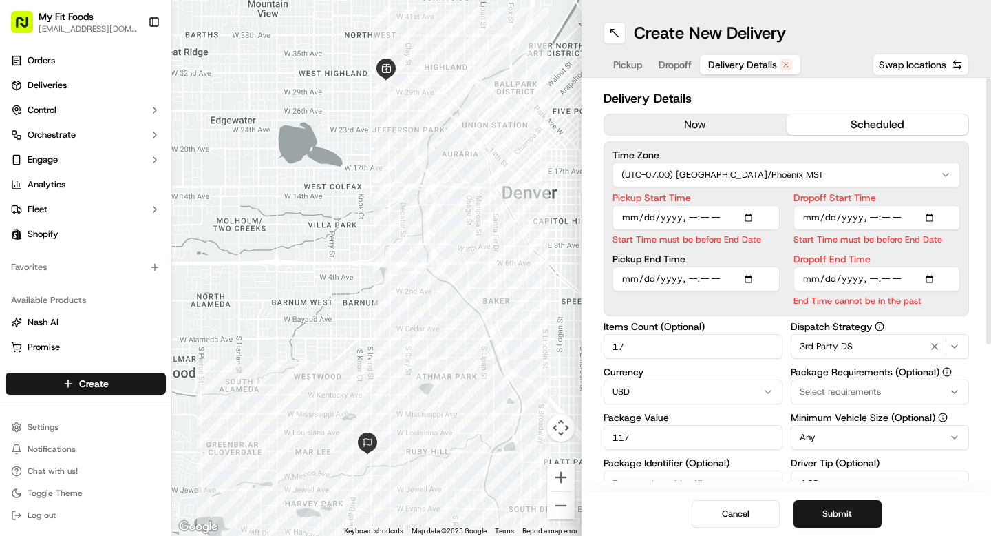
click at [931, 277] on input "Dropoff End Time" at bounding box center [877, 278] width 167 height 25
type input "2025-09-17T12:00"
click at [942, 246] on div "Dropoff Start Time Start Time must be before End Date Dropoff End Time End Time…" at bounding box center [877, 250] width 167 height 114
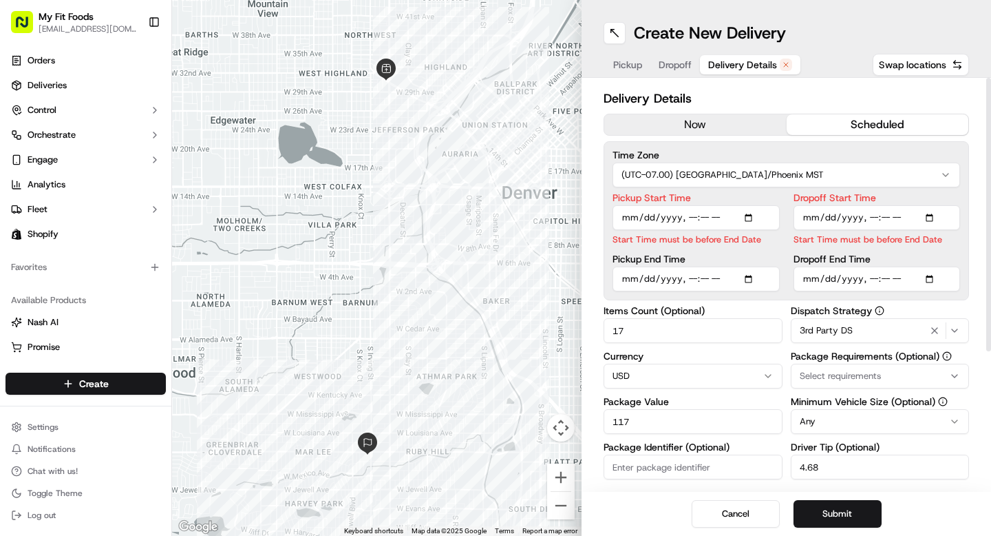
click at [935, 215] on input "Dropoff Start Time" at bounding box center [877, 217] width 167 height 25
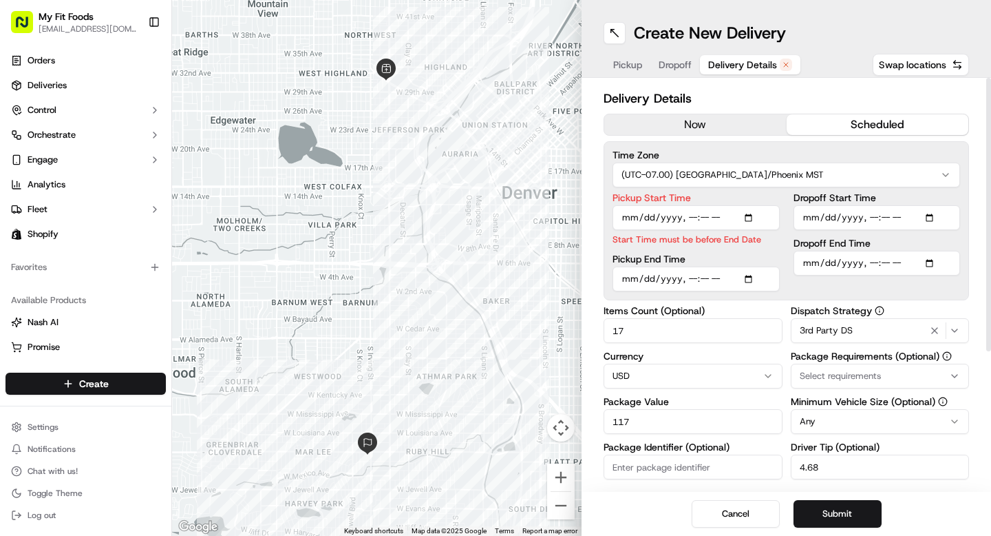
click at [747, 209] on input "Pickup Start Time" at bounding box center [696, 217] width 167 height 25
click at [751, 215] on input "Pickup Start Time" at bounding box center [696, 217] width 167 height 25
click at [732, 210] on input "Pickup Start Time" at bounding box center [696, 217] width 167 height 25
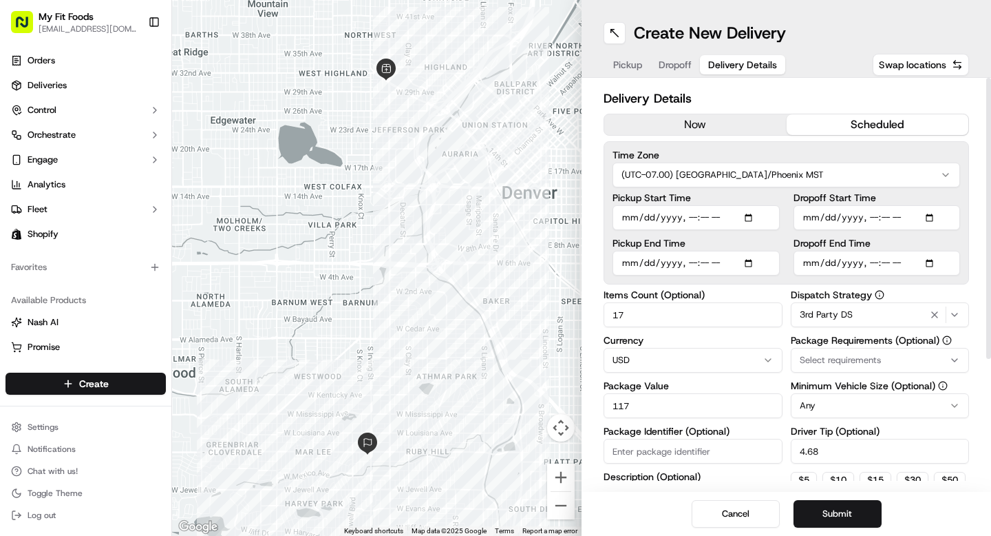
click at [732, 197] on label "Pickup Start Time" at bounding box center [696, 198] width 167 height 10
click at [732, 205] on input "Pickup Start Time" at bounding box center [696, 217] width 167 height 25
drag, startPoint x: 644, startPoint y: 317, endPoint x: 576, endPoint y: 316, distance: 68.2
click at [576, 317] on div "← Move left → Move right ↑ Move up ↓ Move down + Zoom in - Zoom out Home Jump l…" at bounding box center [581, 268] width 819 height 536
type input "2"
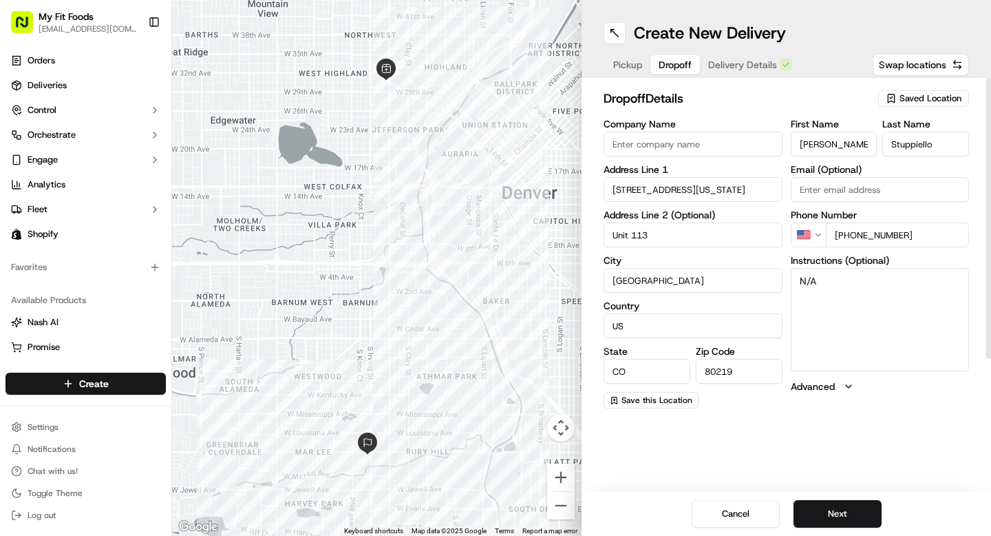
click at [679, 63] on span "Dropoff" at bounding box center [675, 65] width 33 height 14
drag, startPoint x: 854, startPoint y: 306, endPoint x: 737, endPoint y: 274, distance: 120.8
click at [737, 274] on div "Company Name Address Line 1 3300 W Florida Ave Address Line 2 (Optional) Unit 1…" at bounding box center [787, 263] width 366 height 289
click at [626, 59] on span "Pickup" at bounding box center [627, 65] width 29 height 14
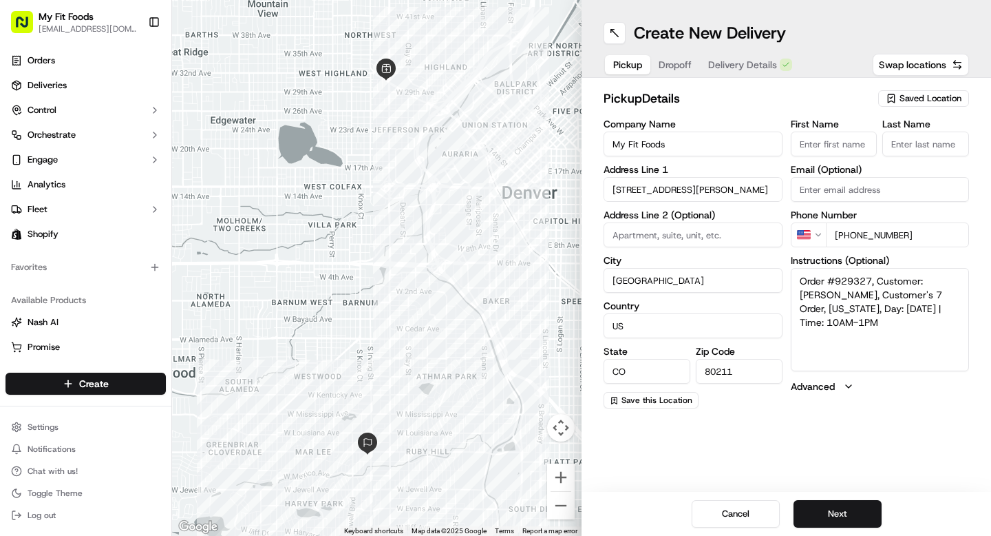
drag, startPoint x: 917, startPoint y: 335, endPoint x: 879, endPoint y: 277, distance: 69.7
click at [878, 277] on textarea "Order #929327, Customer: Stephanie Stuppiello, Customer's 7 Order, Colorado, Da…" at bounding box center [880, 319] width 179 height 103
click at [922, 279] on textarea "Order #929327, Missing 2 parfaits" at bounding box center [880, 319] width 179 height 103
click at [892, 294] on textarea "Order #929327, Missing 2 Peach Cobbler parfaits" at bounding box center [880, 319] width 179 height 103
type textarea "Order #929327, Missing 2 Peach Cobbler parfaits (requested redelivery)"
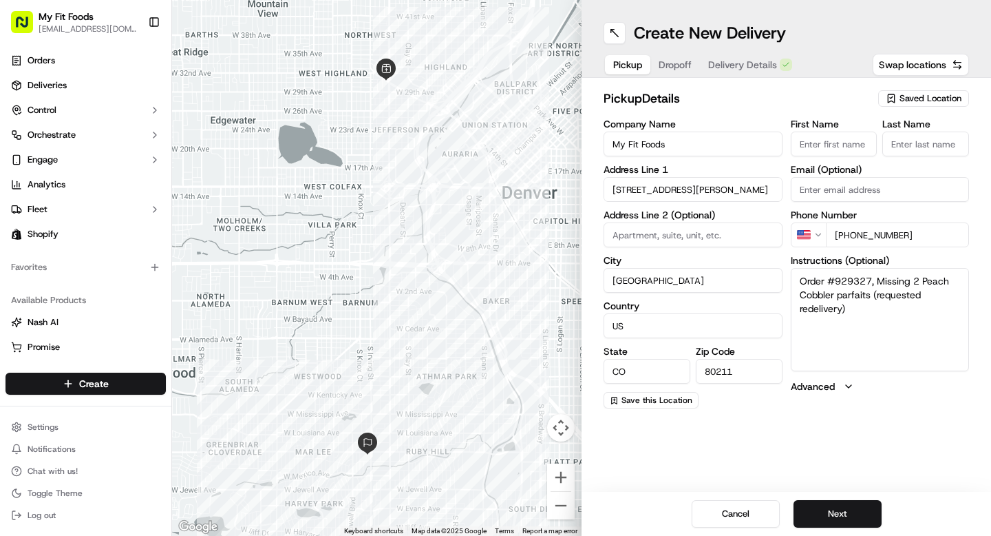
drag, startPoint x: 869, startPoint y: 313, endPoint x: 782, endPoint y: 271, distance: 96.7
click at [782, 271] on div "Company Name My Fit Foods Address Line 1 3024 N Speer Blvd Address Line 2 (Opti…" at bounding box center [787, 263] width 366 height 289
click at [675, 62] on span "Dropoff" at bounding box center [675, 65] width 33 height 14
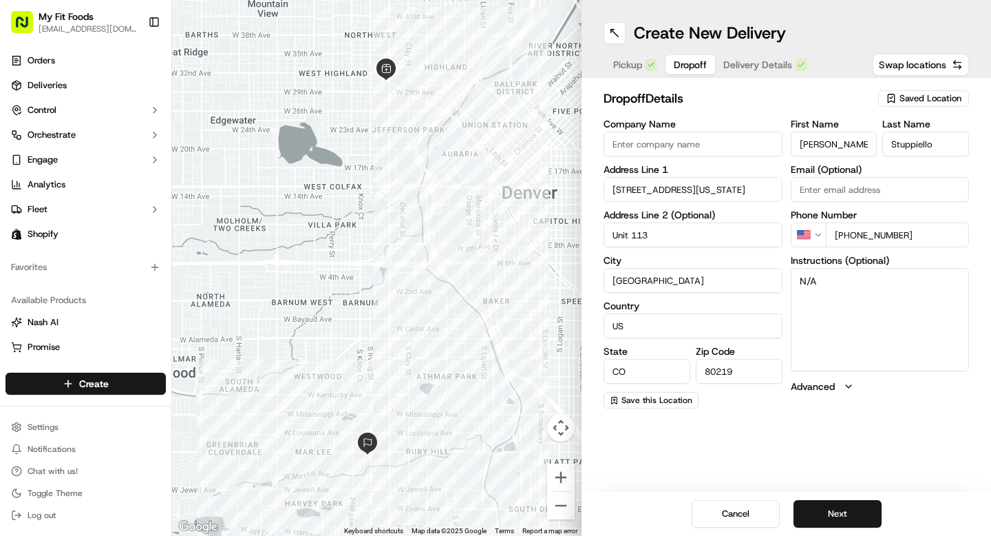
drag, startPoint x: 826, startPoint y: 290, endPoint x: 766, endPoint y: 269, distance: 63.4
click at [766, 269] on div "Company Name Address Line 1 3300 W Florida Ave Address Line 2 (Optional) Unit 1…" at bounding box center [787, 263] width 366 height 289
paste textarea "Order #929327, Missing 2 Peach Cobbler parfaits (requested redelivery)"
type textarea "Order #929327, Missing 2 Peach Cobbler parfaits (requested redelivery)"
click at [738, 57] on button "Delivery Details" at bounding box center [765, 64] width 101 height 19
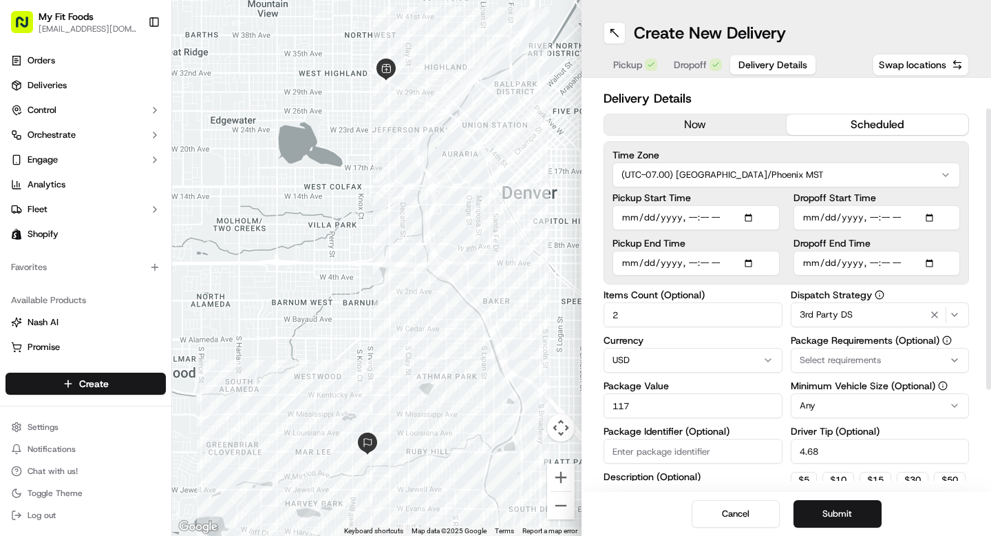
scroll to position [185, 0]
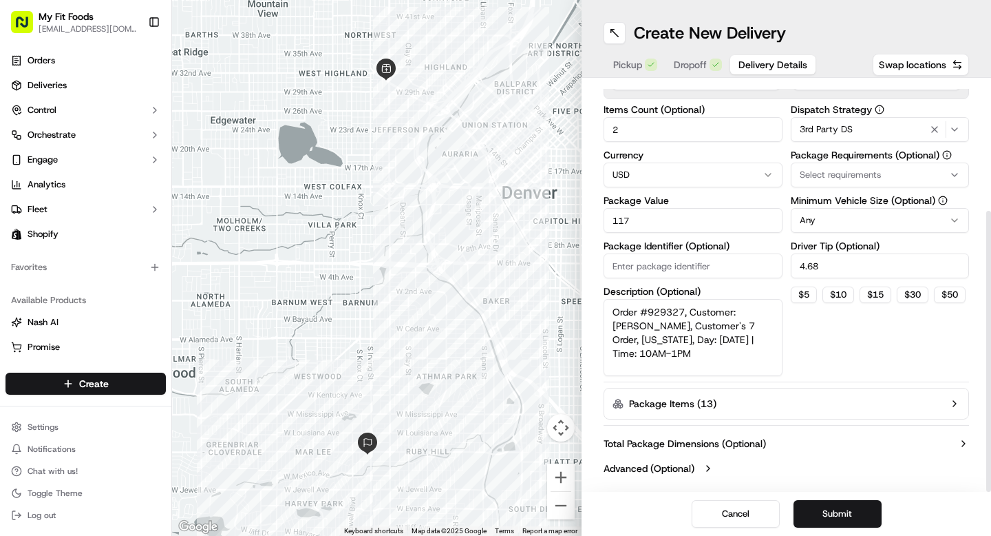
drag, startPoint x: 722, startPoint y: 362, endPoint x: 574, endPoint y: 302, distance: 159.9
click at [574, 302] on div "← Move left → Move right ↑ Move up ↓ Move down + Zoom in - Zoom out Home Jump l…" at bounding box center [581, 268] width 819 height 536
paste textarea "Missing 2 Peach Cobbler parfaits (requested redelivery)"
type textarea "Order #929327, Missing 2 Peach Cobbler parfaits (requested redelivery)"
drag, startPoint x: 660, startPoint y: 220, endPoint x: 564, endPoint y: 213, distance: 96.7
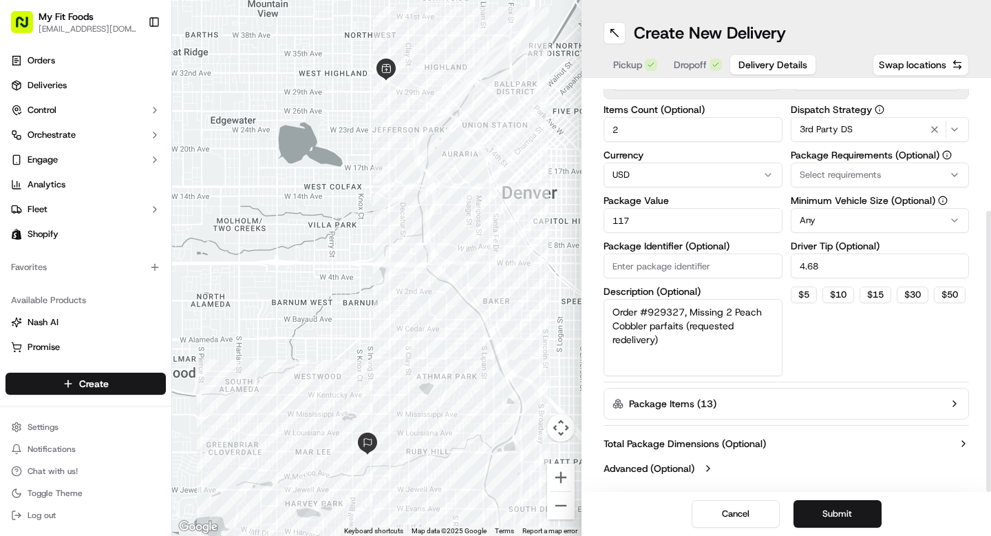
click at [564, 213] on div "← Move left → Move right ↑ Move up ↓ Move down + Zoom in - Zoom out Home Jump l…" at bounding box center [581, 268] width 819 height 536
type input "14"
click at [825, 505] on button "Submit" at bounding box center [838, 514] width 88 height 28
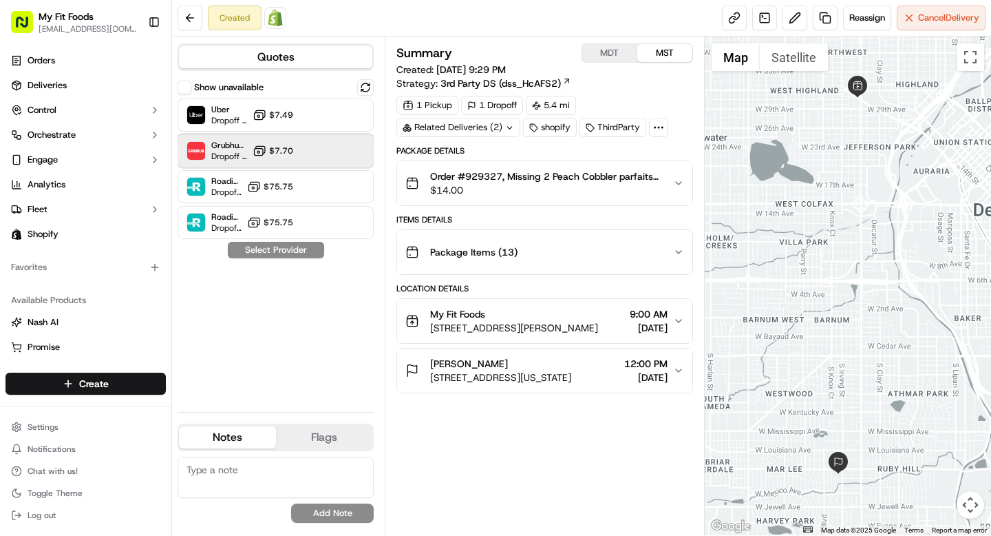
click at [316, 159] on div "Grubhub (MFF) Dropoff ETA 14 hours $7.70" at bounding box center [276, 150] width 196 height 33
click at [287, 252] on button "Assign Provider" at bounding box center [276, 250] width 98 height 17
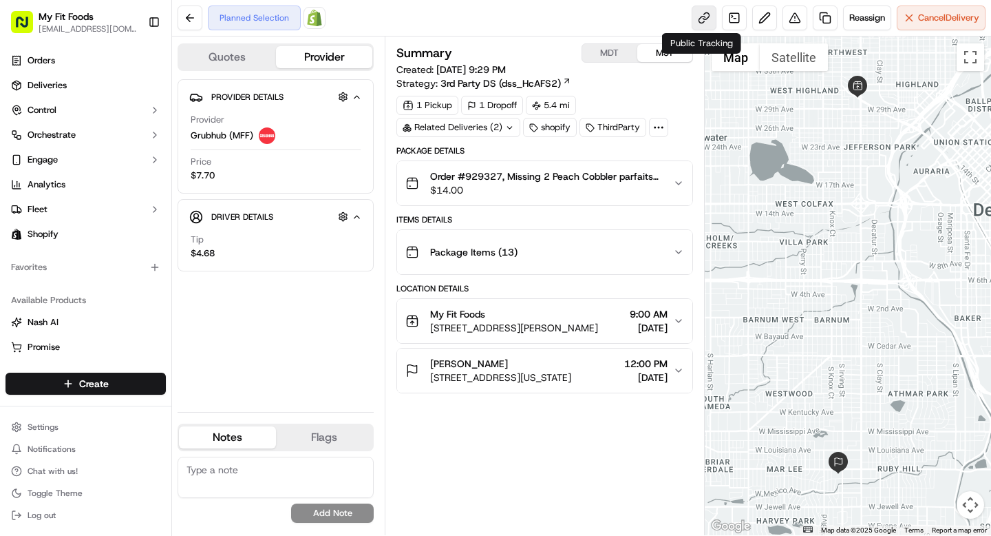
click at [700, 14] on link at bounding box center [704, 18] width 25 height 25
